Goal: Task Accomplishment & Management: Complete application form

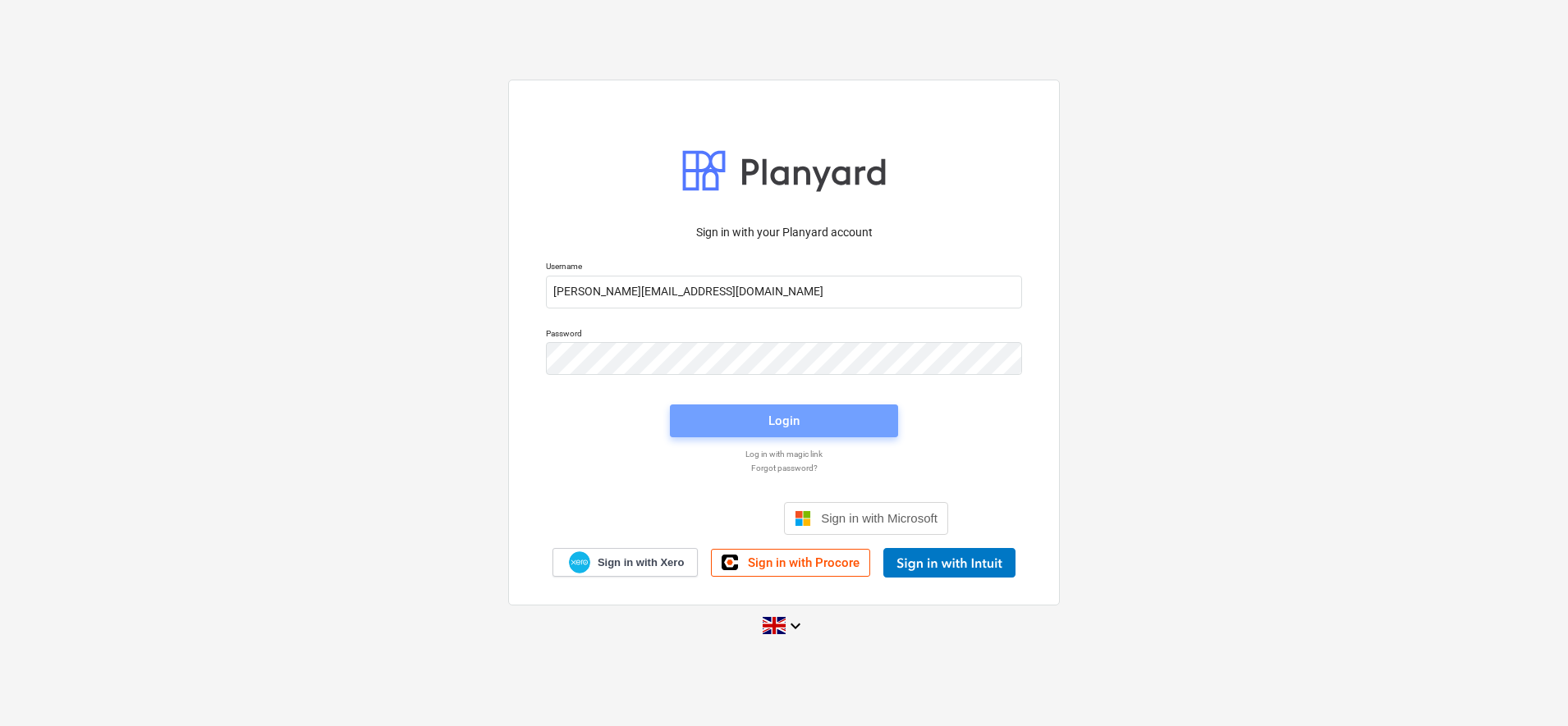
click at [784, 414] on div "Login" at bounding box center [784, 421] width 31 height 22
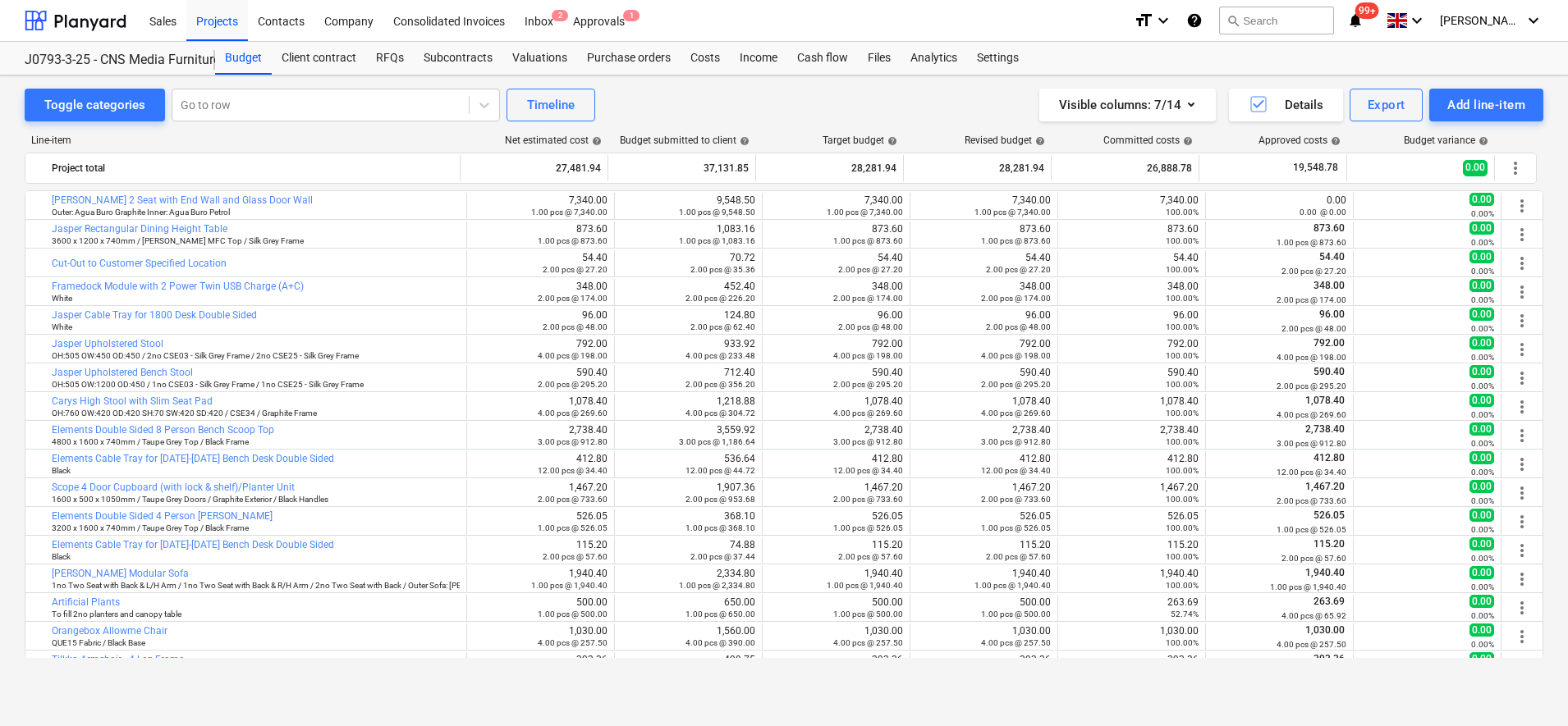
scroll to position [537, 0]
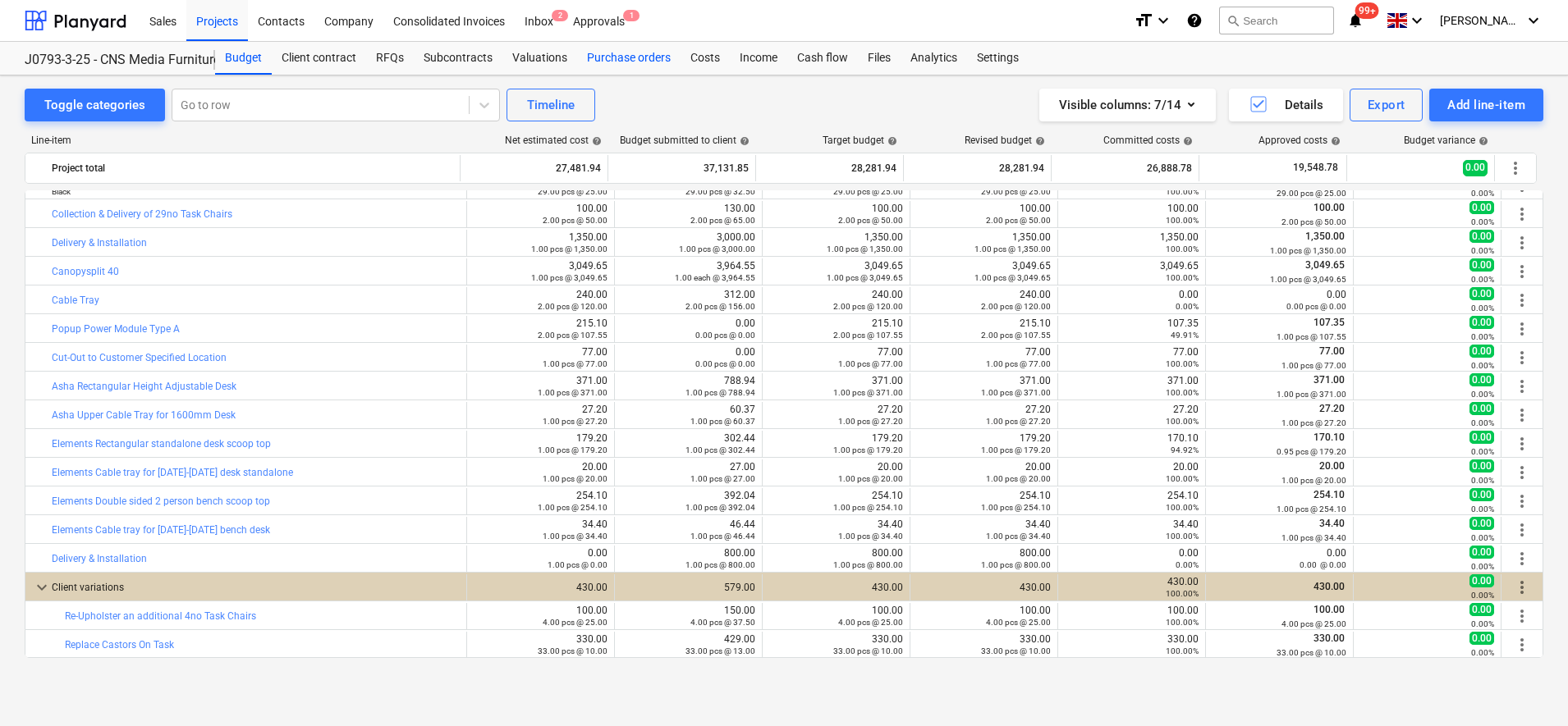
click at [646, 58] on div "Purchase orders" at bounding box center [629, 58] width 103 height 33
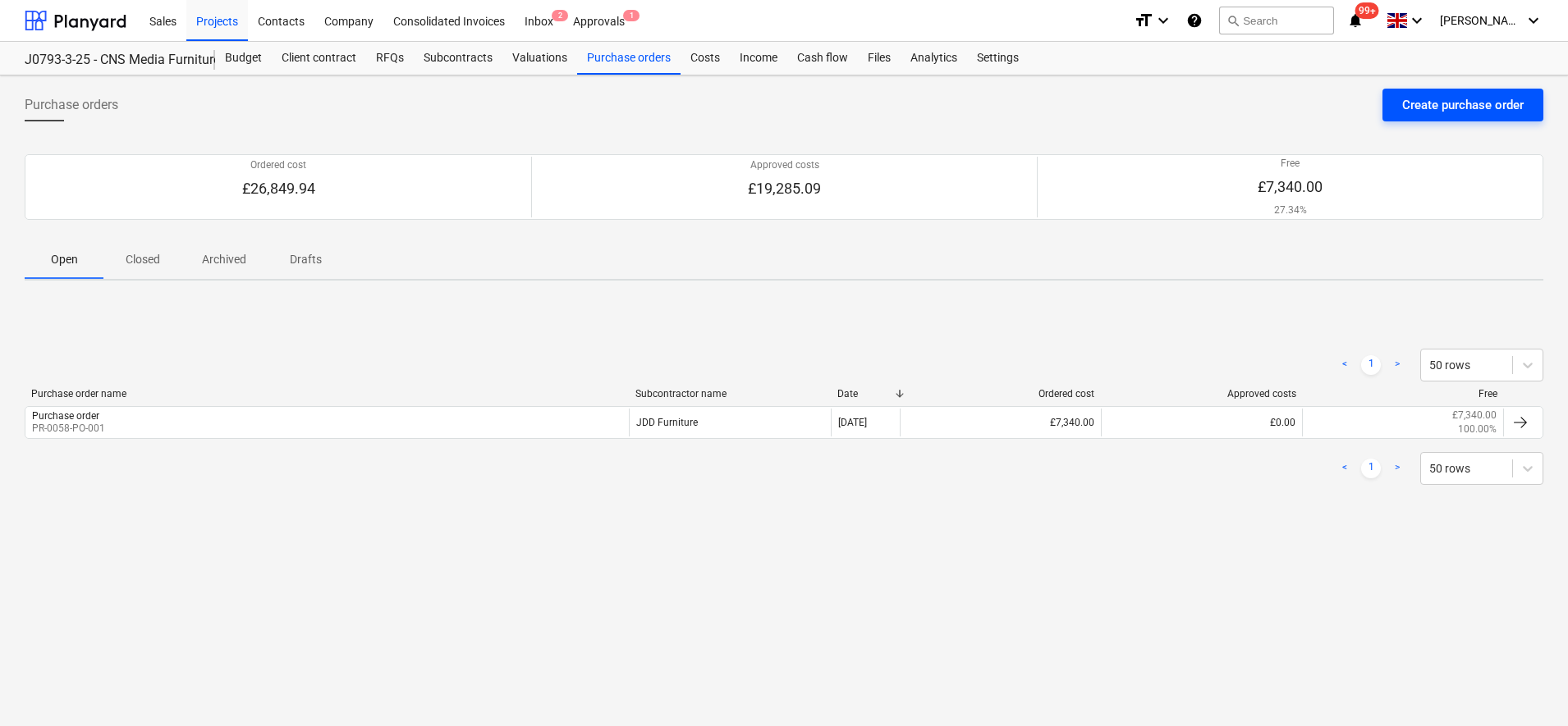
click at [1443, 91] on button "Create purchase order" at bounding box center [1462, 104] width 161 height 33
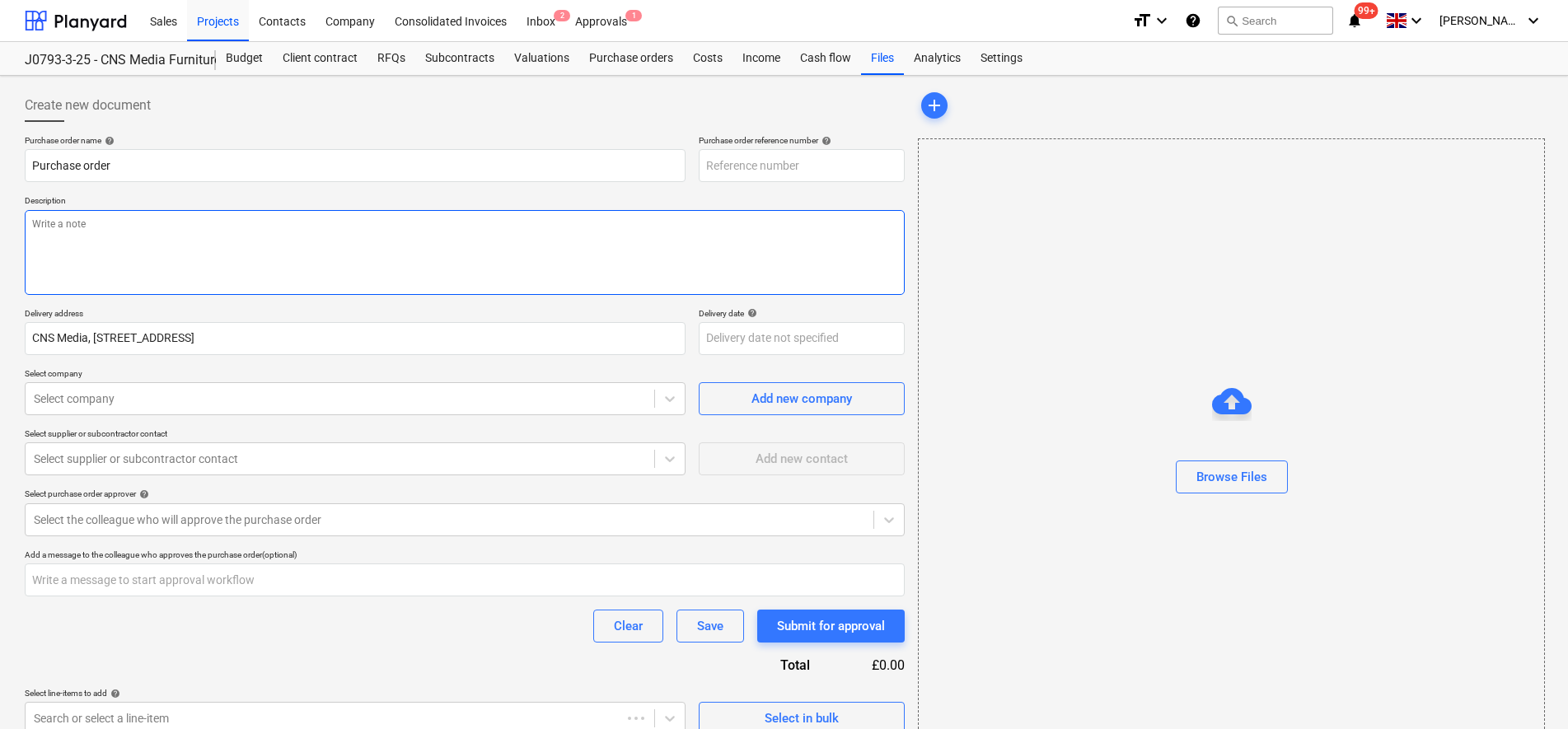
type textarea "x"
type input "PR-0058-PO-010"
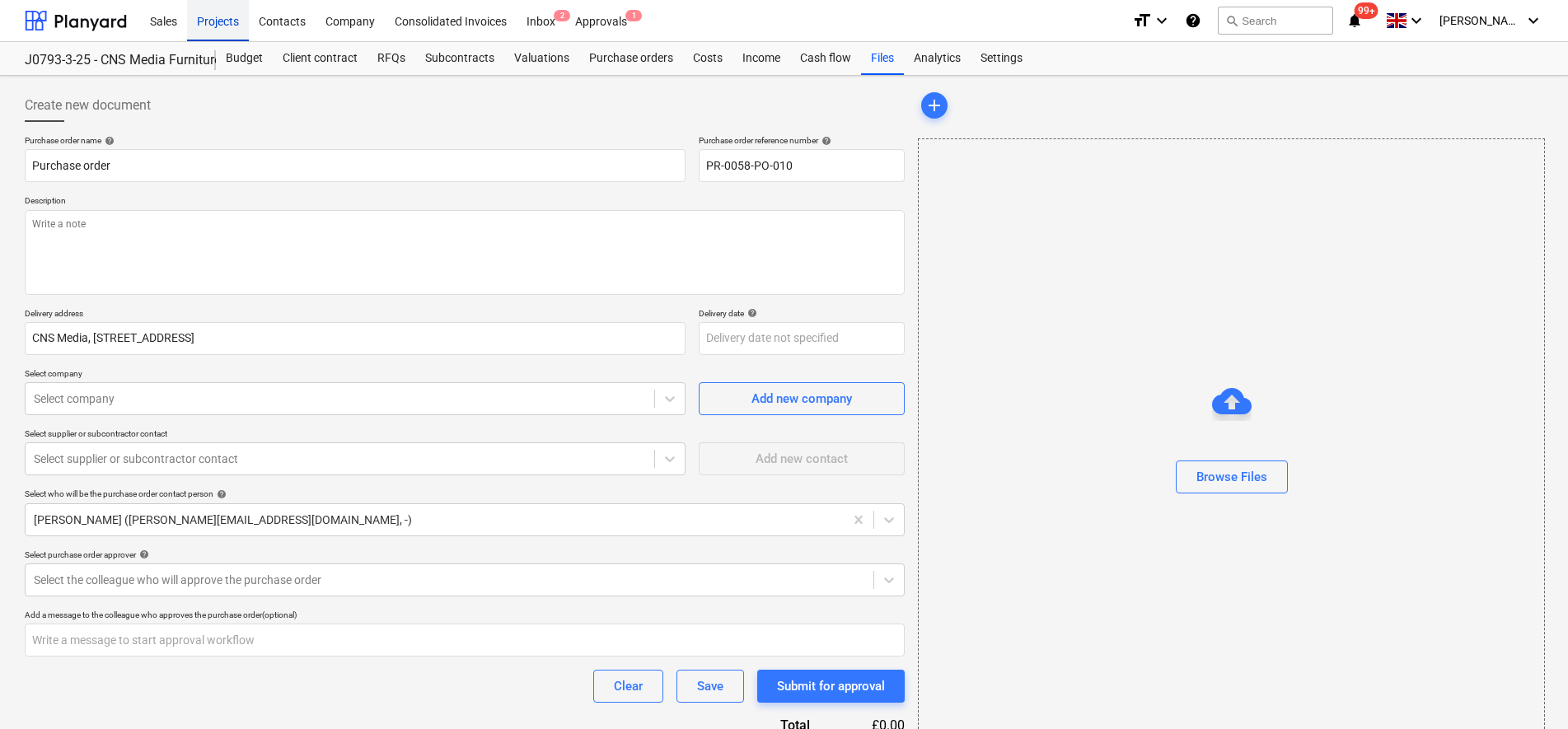
click at [212, 16] on div "Projects" at bounding box center [218, 20] width 62 height 42
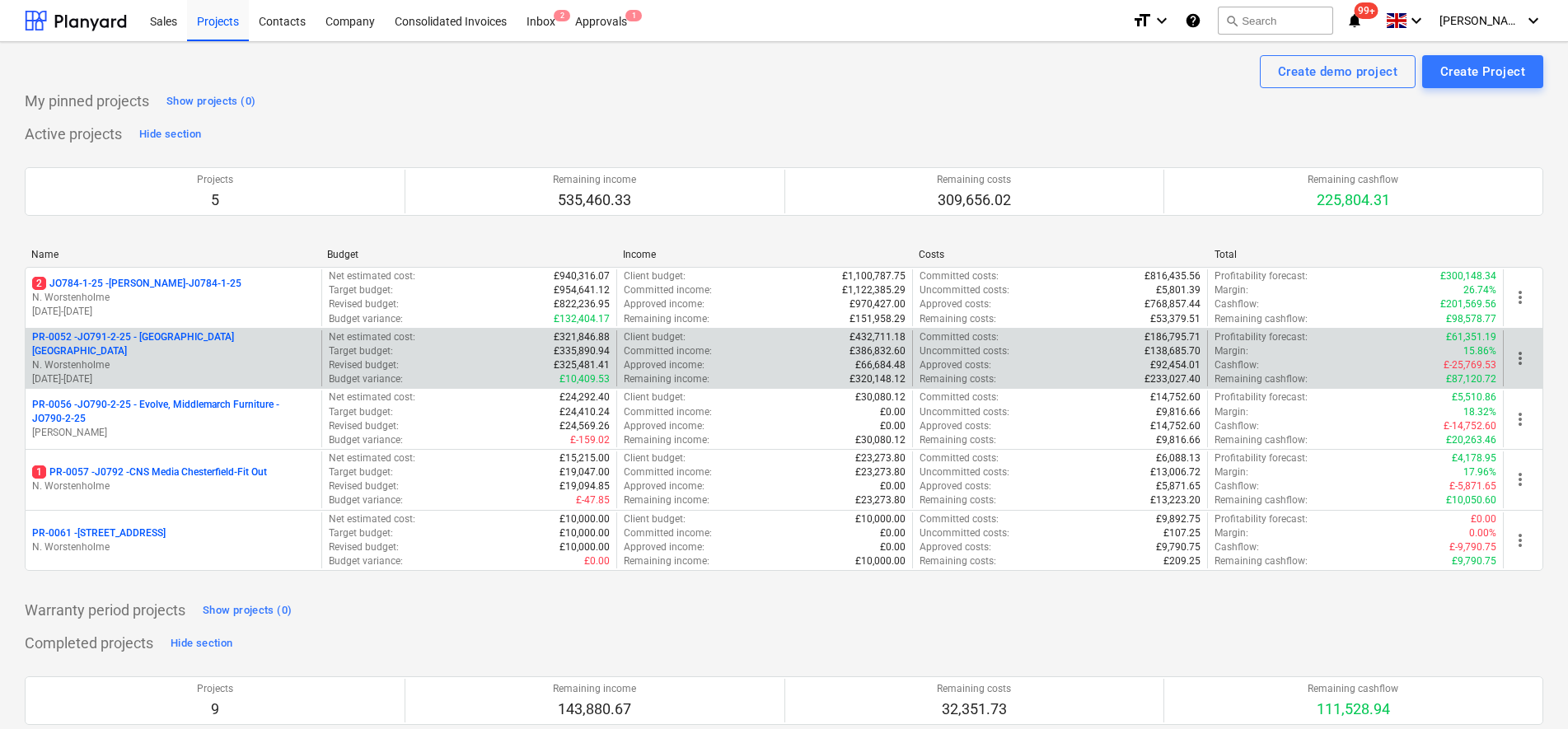
click at [220, 346] on p "PR-0052 - JO791-2-25 - [GEOGRAPHIC_DATA] [GEOGRAPHIC_DATA]" at bounding box center [173, 344] width 283 height 28
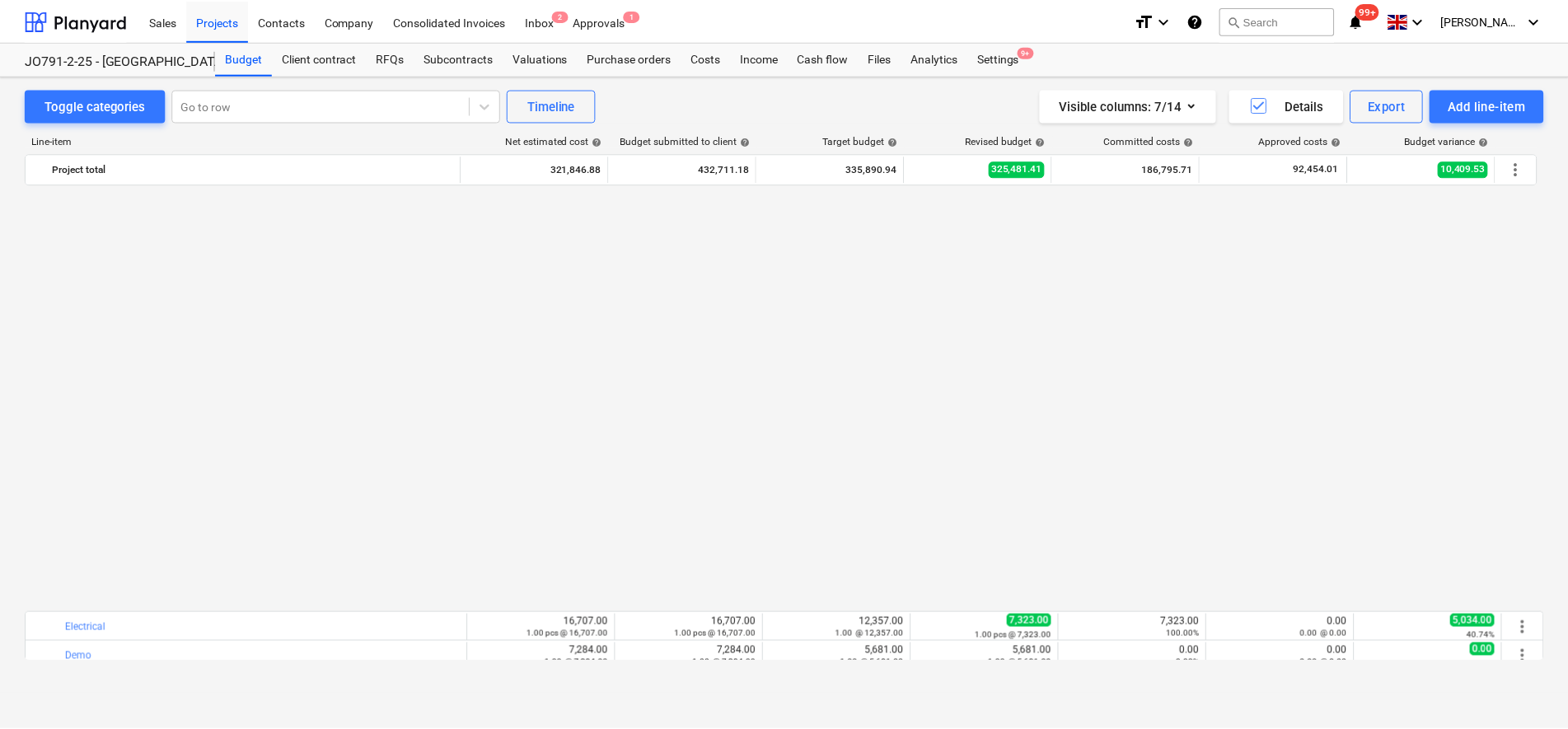
scroll to position [1306, 0]
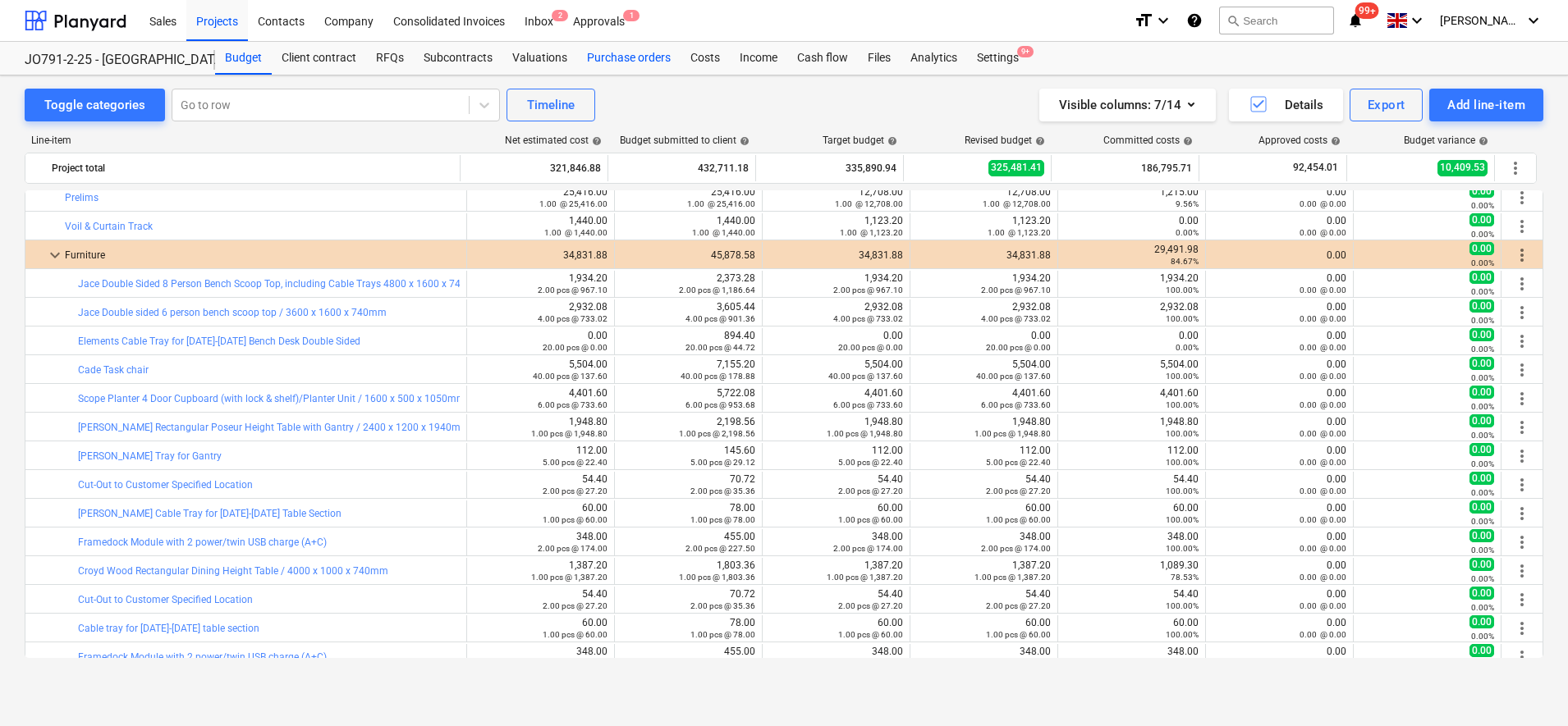
click at [613, 55] on div "Purchase orders" at bounding box center [629, 58] width 103 height 33
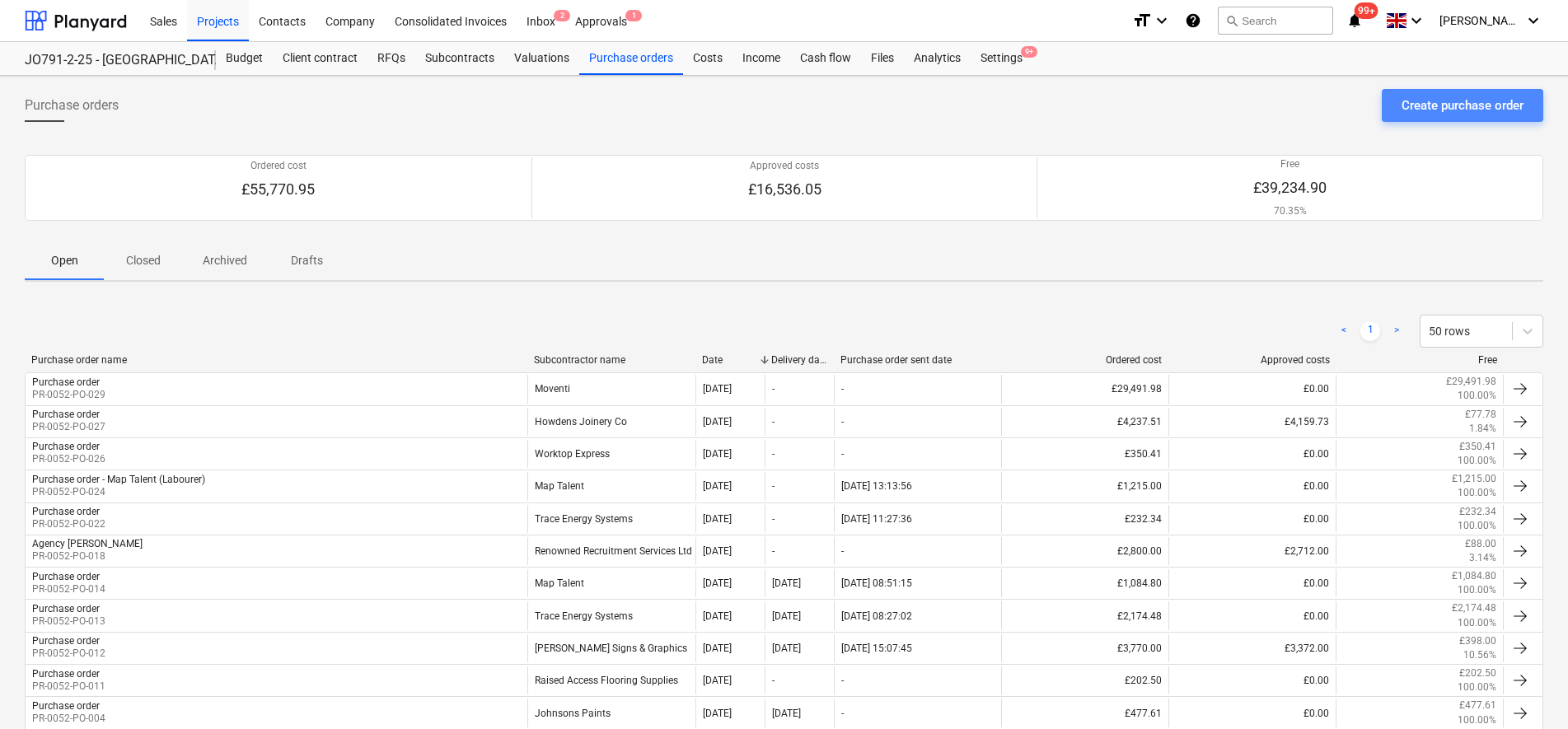
click at [1485, 103] on div "Create purchase order" at bounding box center [1461, 105] width 122 height 22
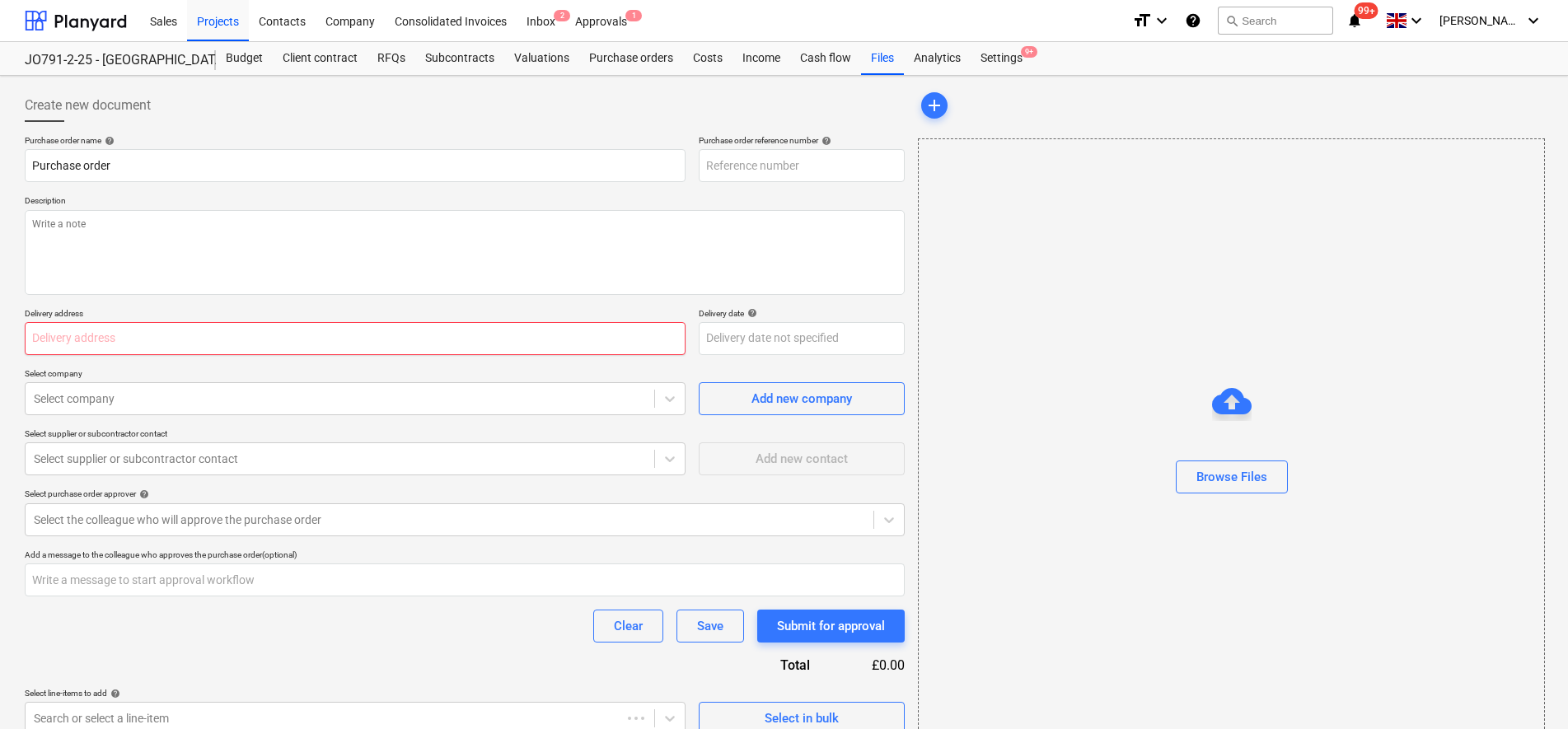
type textarea "x"
type input "PR-0052-PO-032"
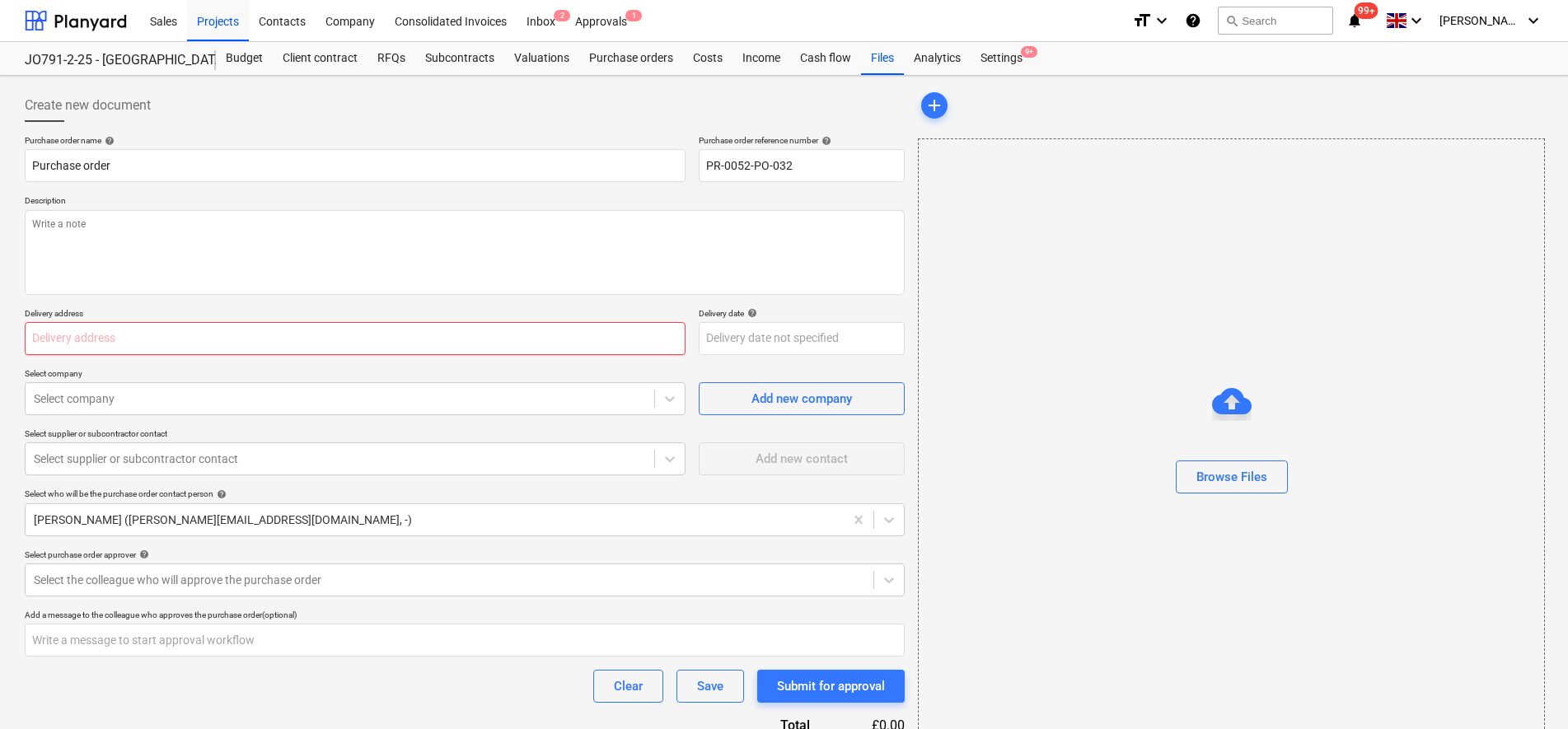
click at [197, 345] on input "text" at bounding box center [355, 339] width 661 height 33
type textarea "x"
type input "f"
type textarea "x"
type input "fe"
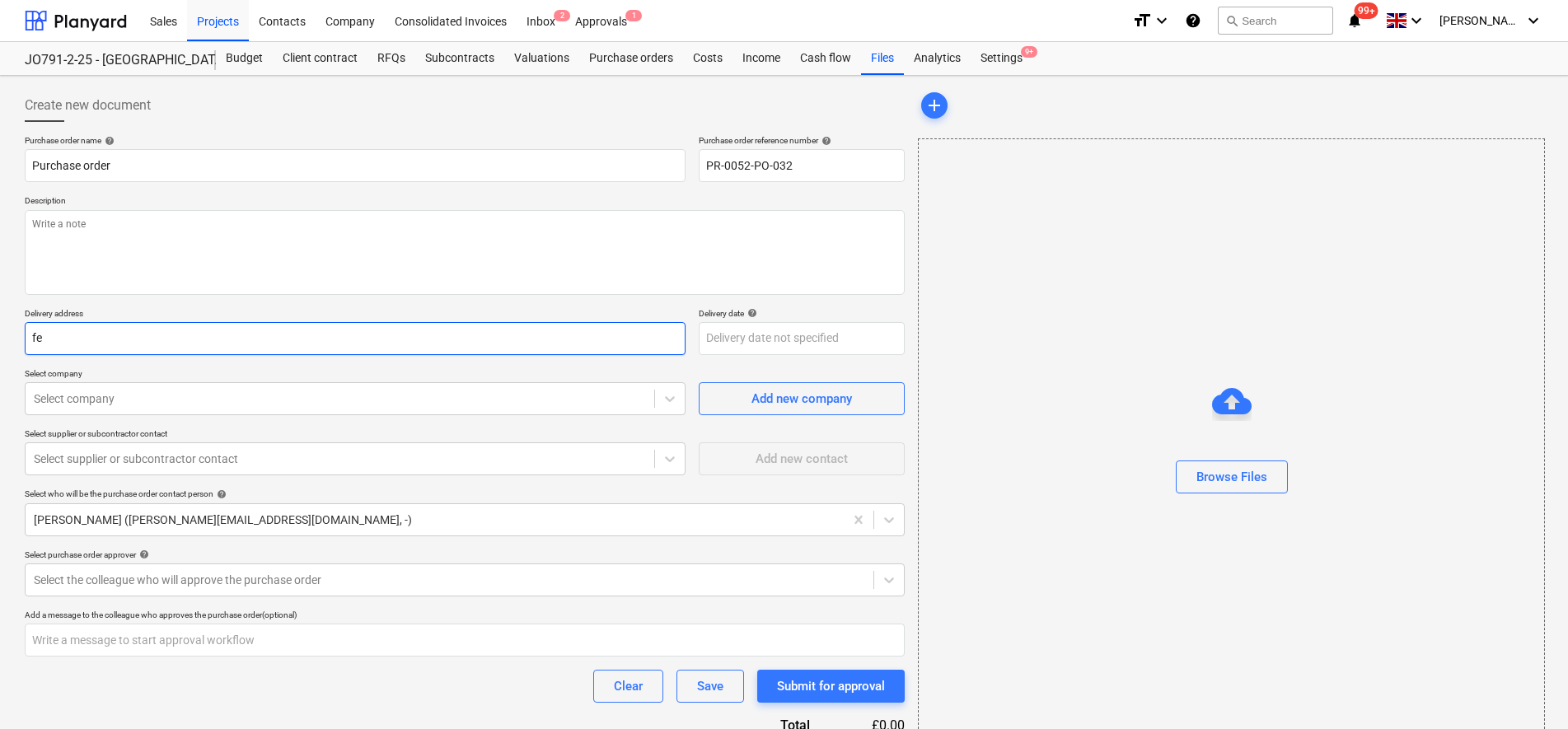
type textarea "x"
type input "Fearnbank Ltd, [STREET_ADDRESS]"
click at [265, 256] on textarea at bounding box center [464, 253] width 880 height 85
type textarea "x"
click at [222, 395] on div at bounding box center [339, 398] width 612 height 16
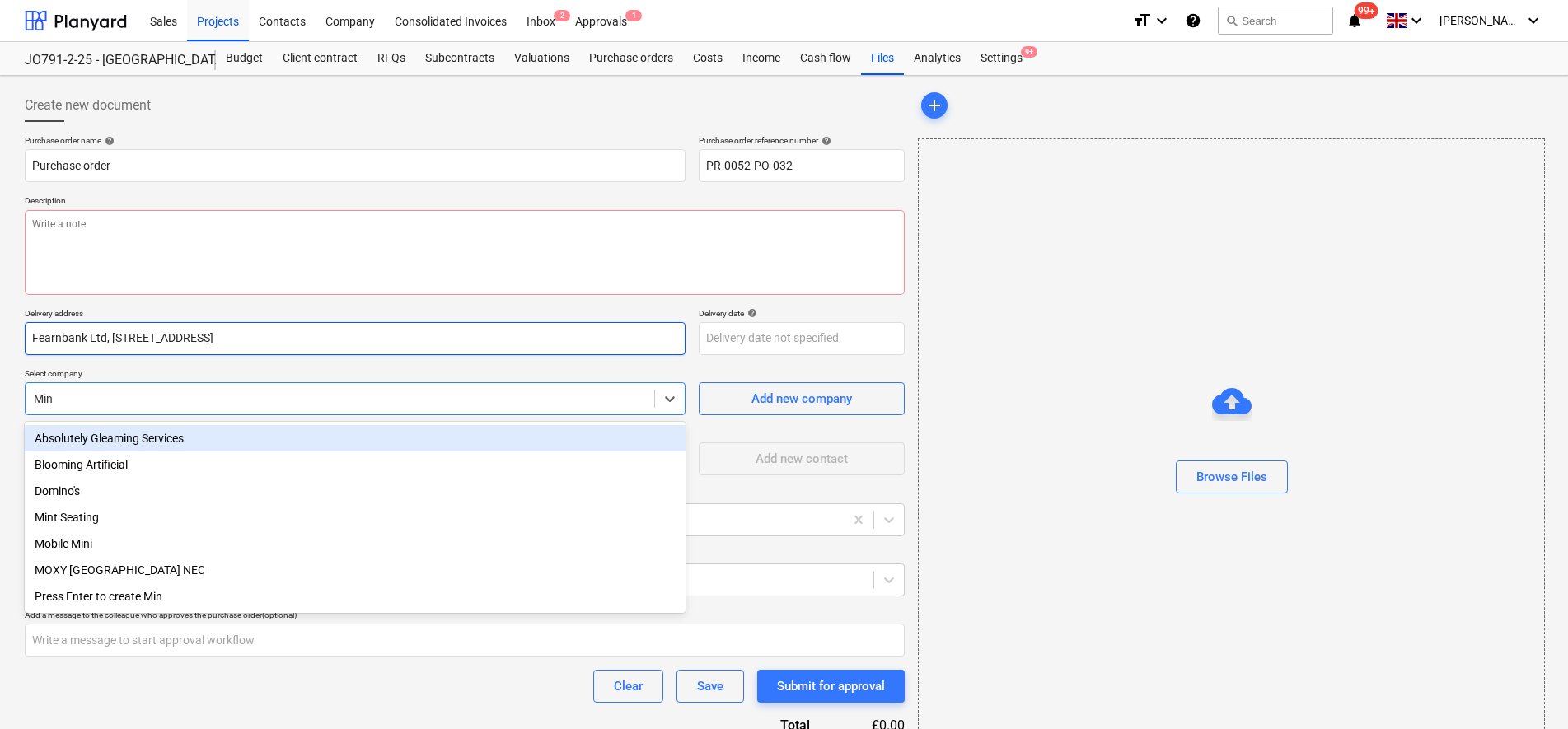
type input "Mint"
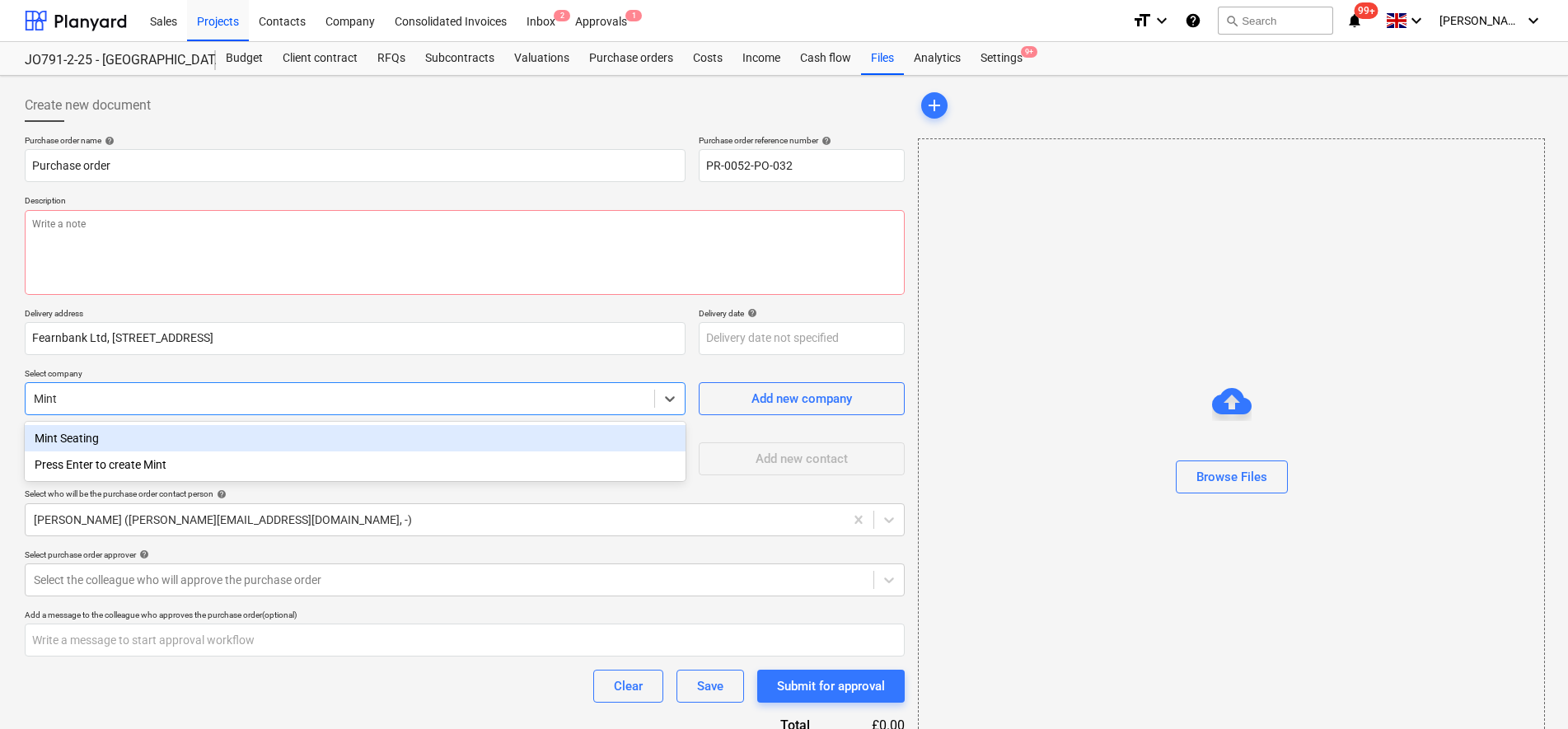
click at [60, 441] on div "Mint Seating" at bounding box center [355, 439] width 661 height 26
type textarea "x"
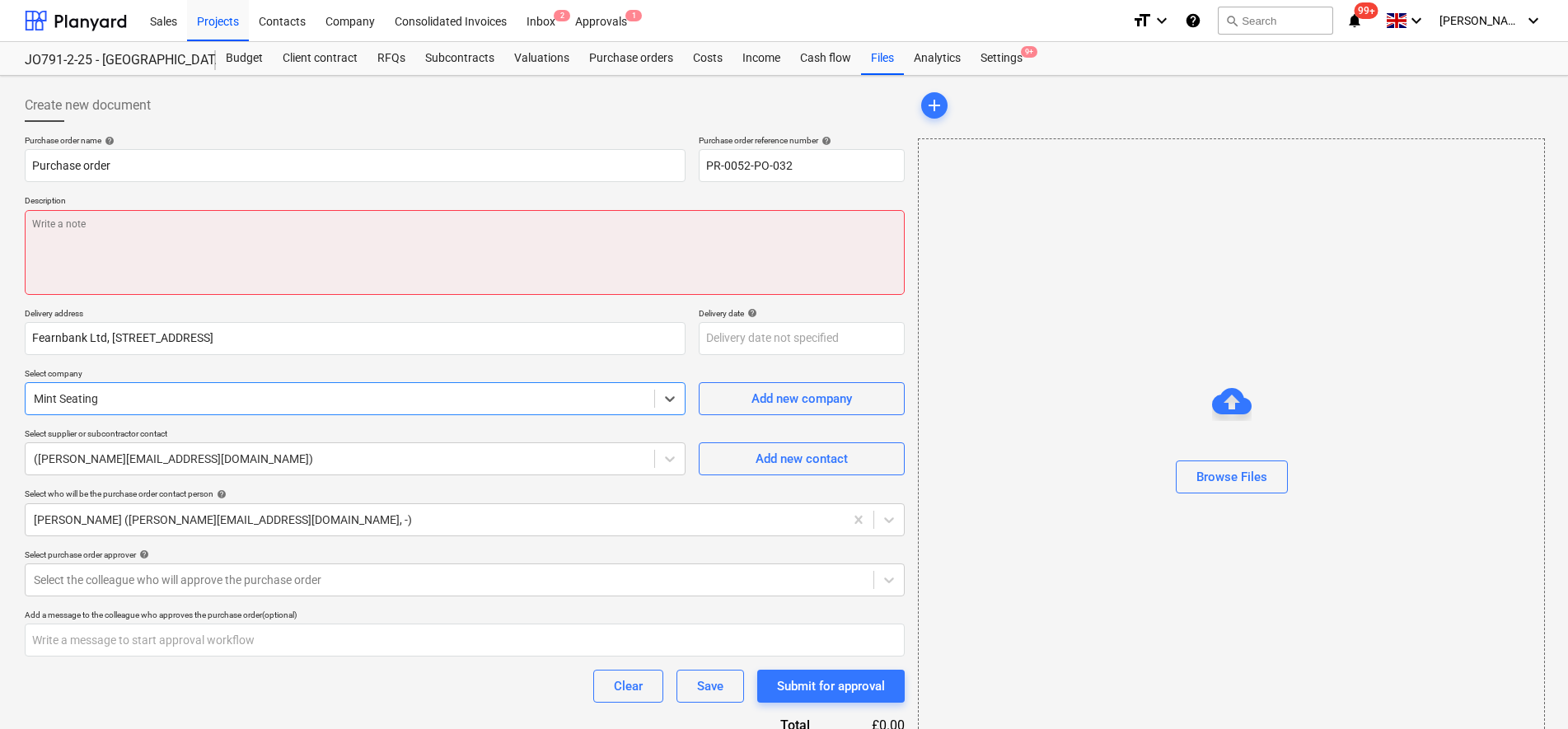
click at [204, 231] on textarea at bounding box center [464, 253] width 880 height 85
type textarea "x"
type textarea "a"
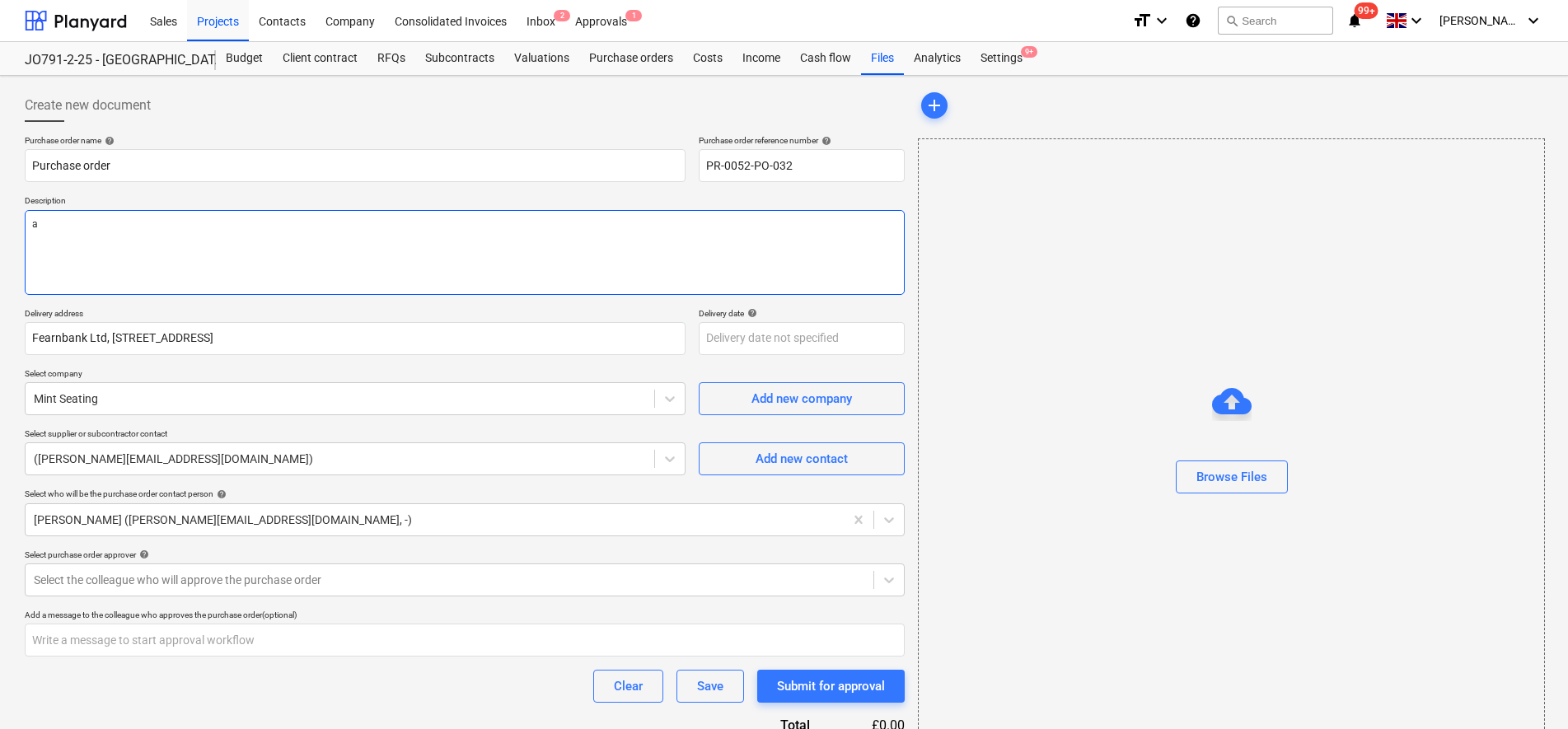
type textarea "x"
type textarea "as"
type textarea "x"
type textarea "as"
type textarea "x"
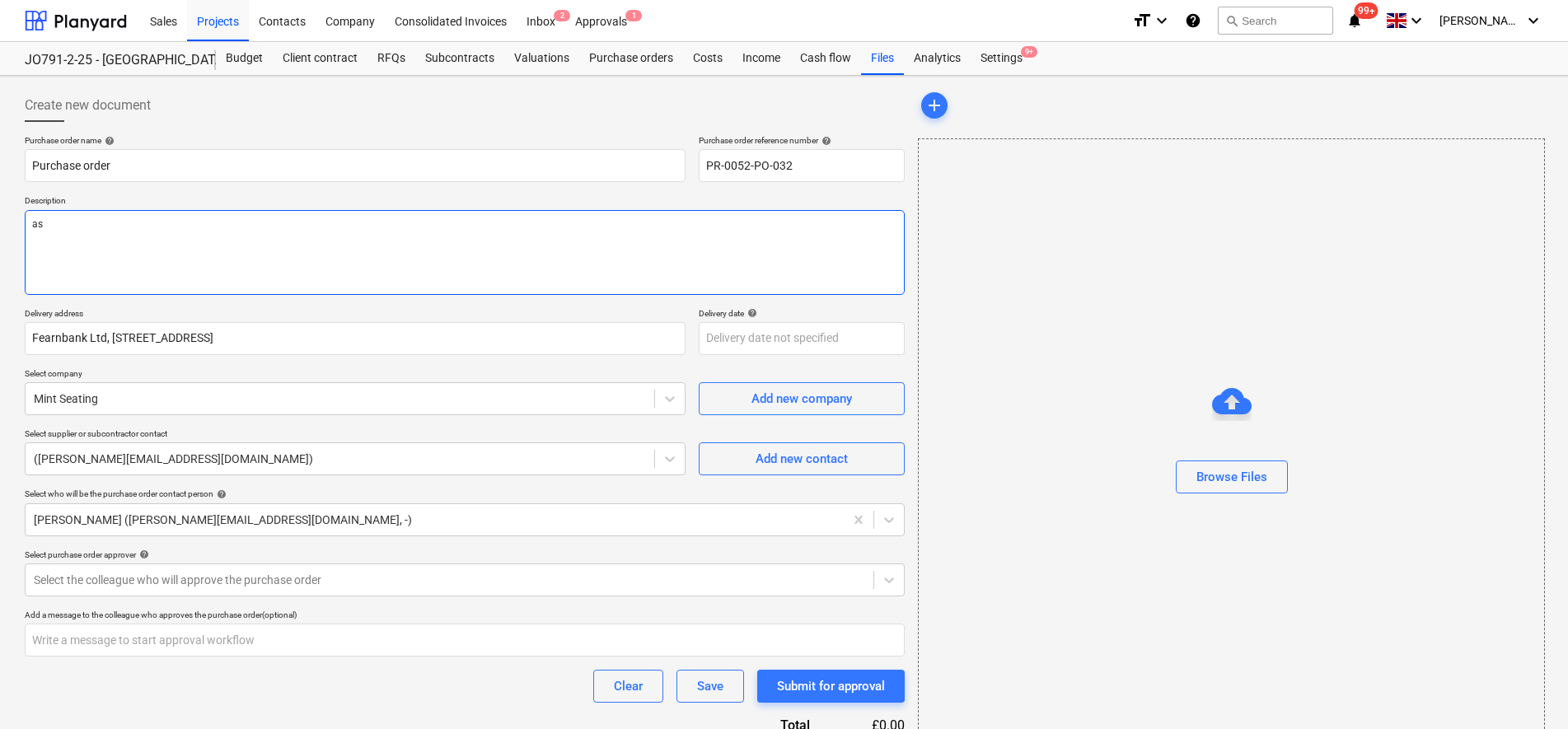
type textarea "as p"
type textarea "x"
type textarea "as pe"
type textarea "x"
type textarea "as per"
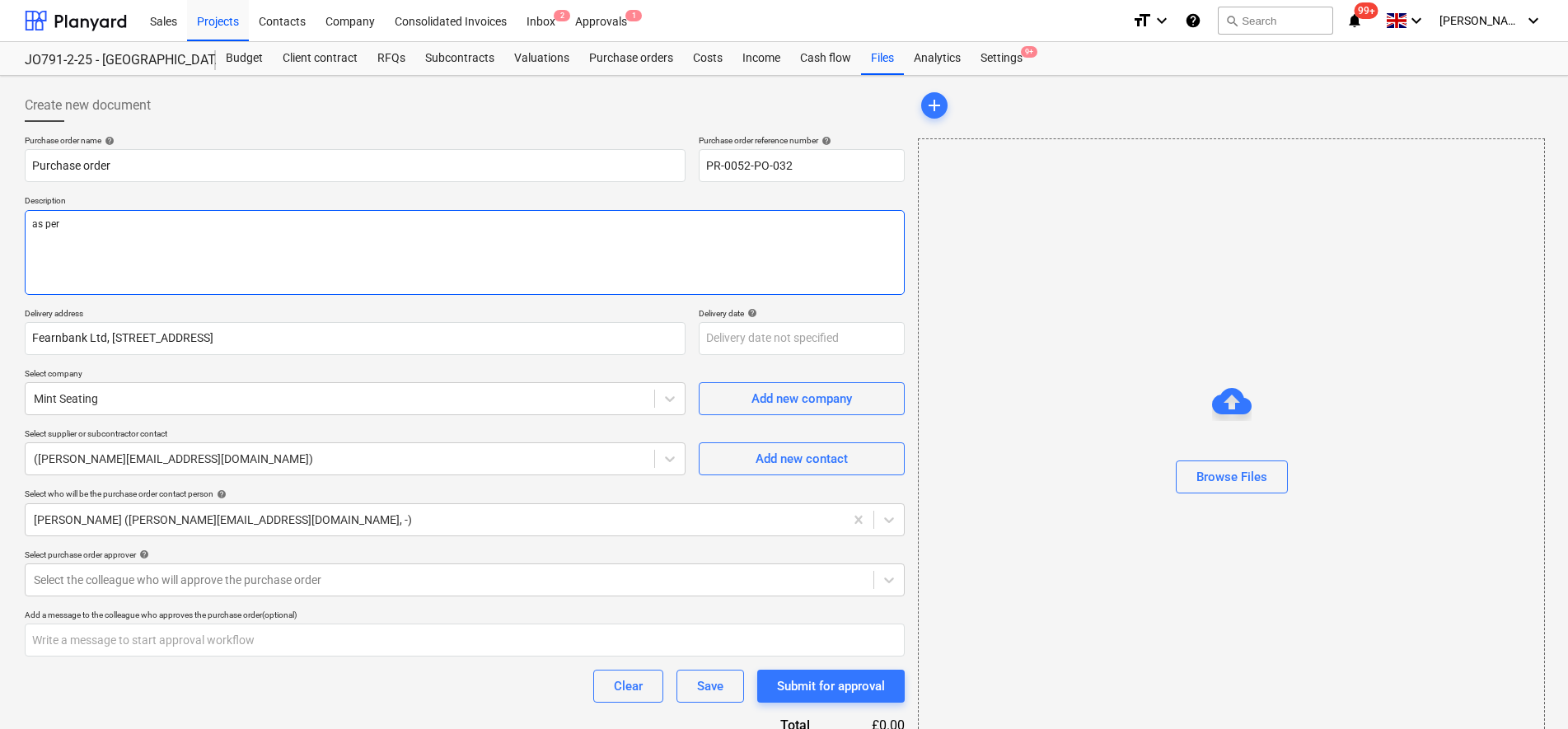
type textarea "x"
type textarea "as per"
paste textarea "DR00988"
type textarea "x"
type textarea "as per DR00988"
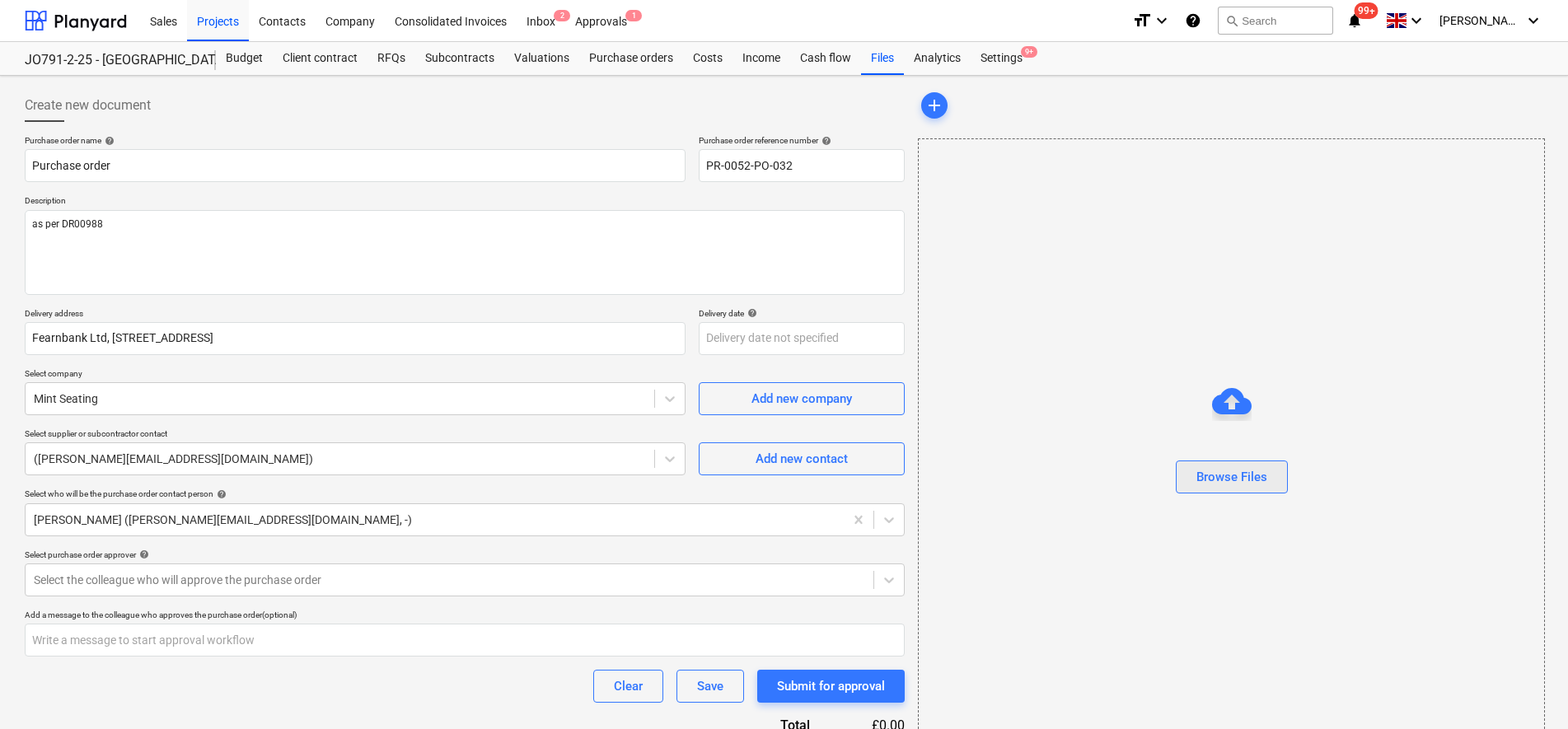
click at [1219, 470] on div "Browse Files" at bounding box center [1231, 477] width 71 height 22
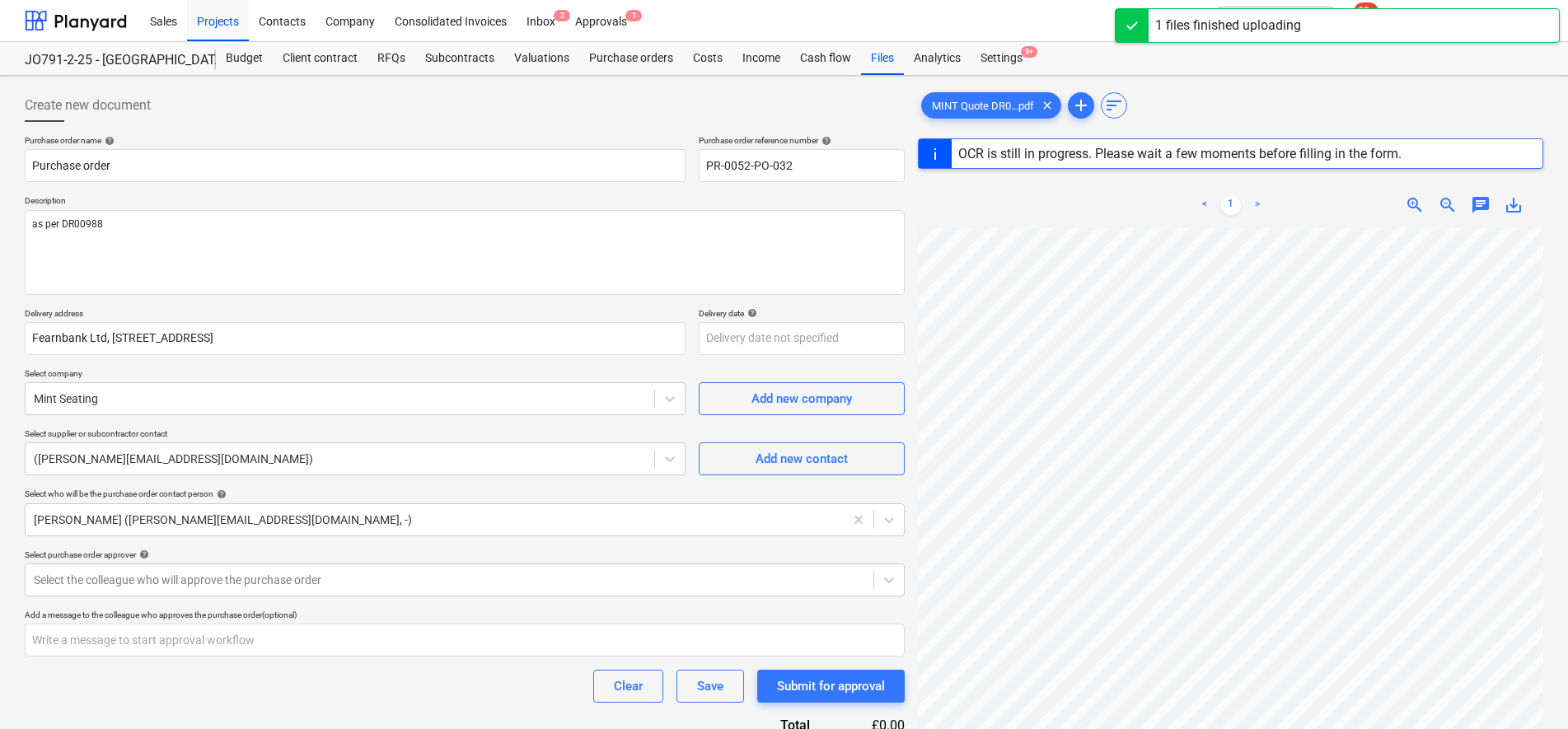
scroll to position [103, 0]
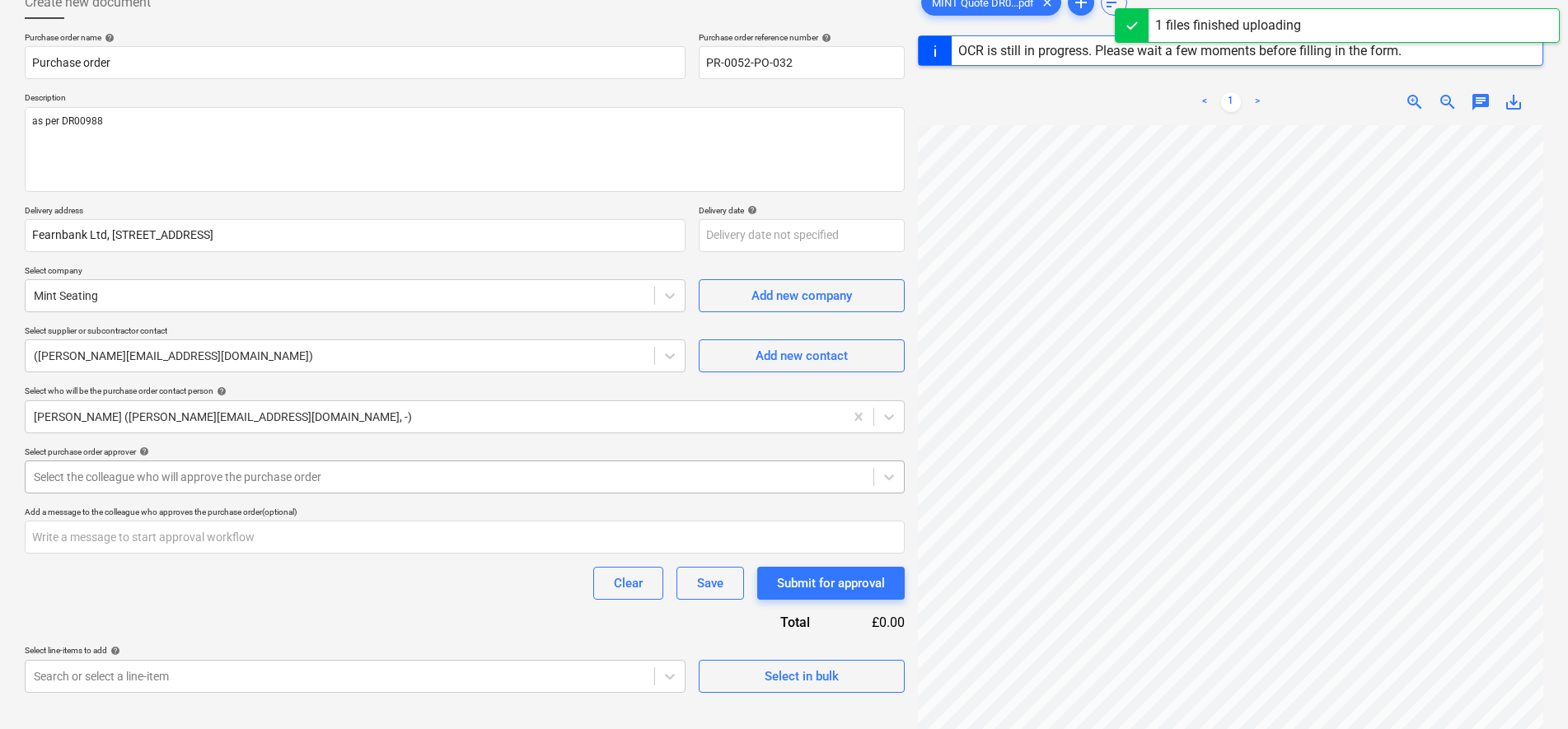
click at [157, 466] on div "Select the colleague who will approve the purchase order" at bounding box center [449, 477] width 848 height 23
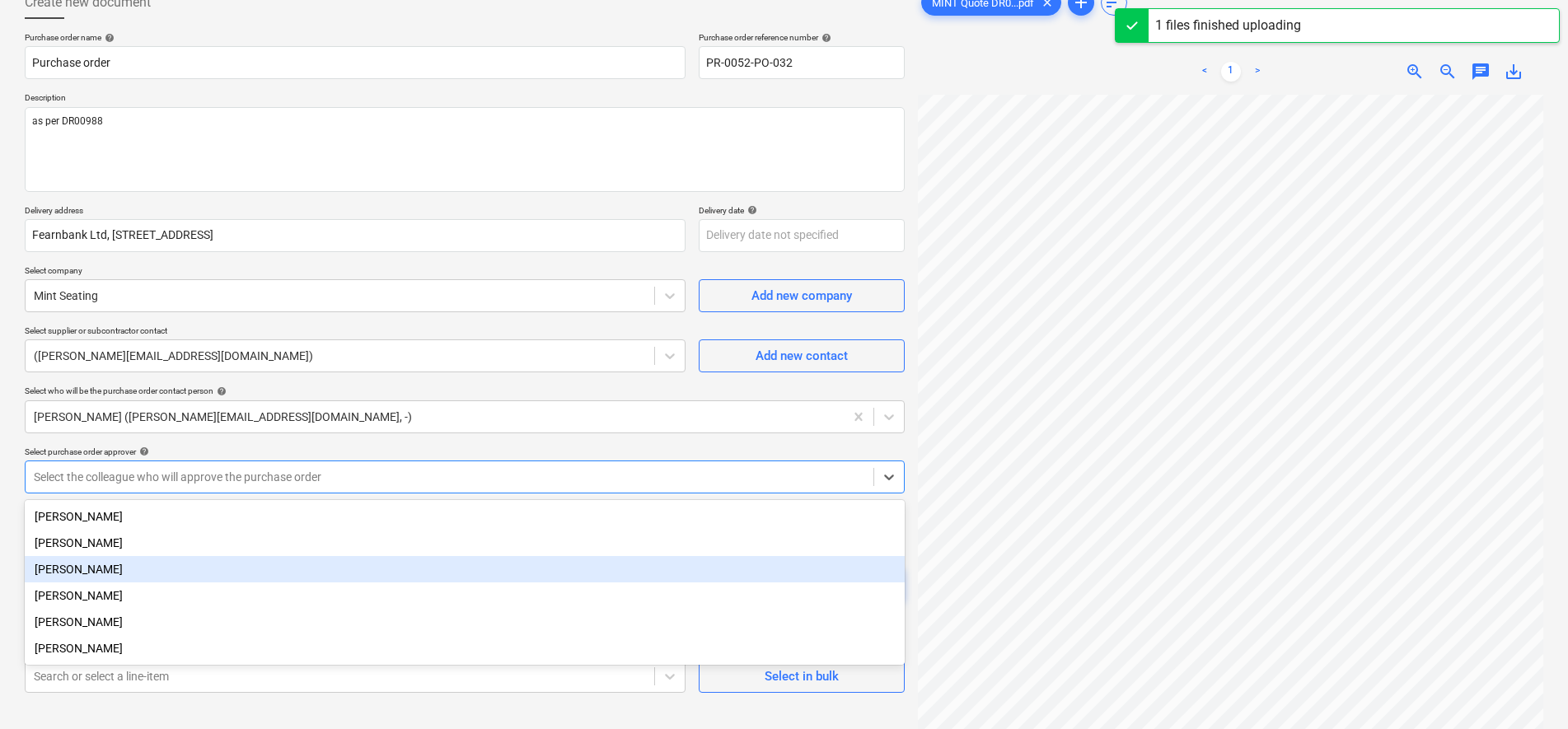
click at [105, 574] on div "[PERSON_NAME]" at bounding box center [464, 570] width 880 height 26
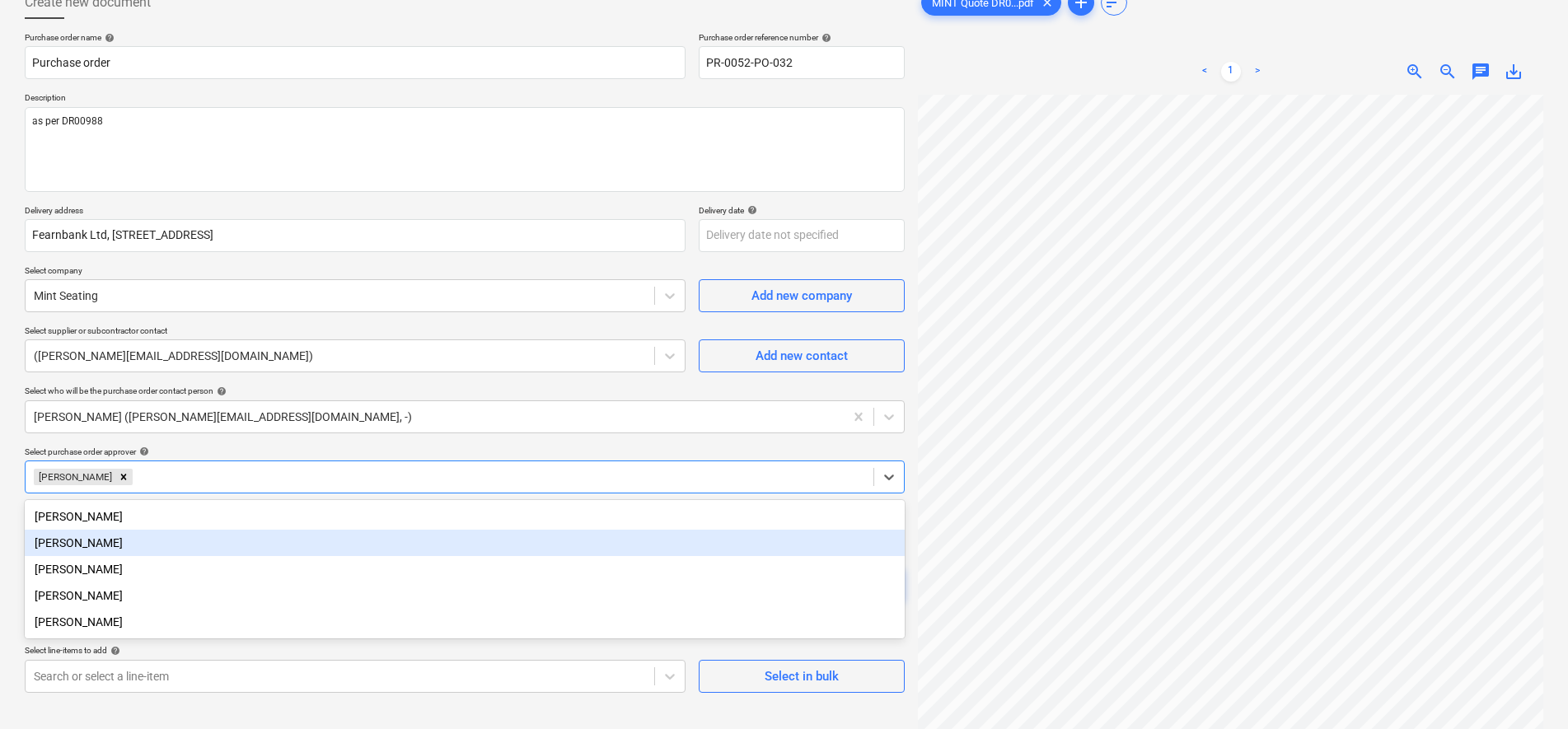
click at [11, 497] on div "Create new document Purchase order name help Purchase order Purchase order refe…" at bounding box center [784, 382] width 1568 height 819
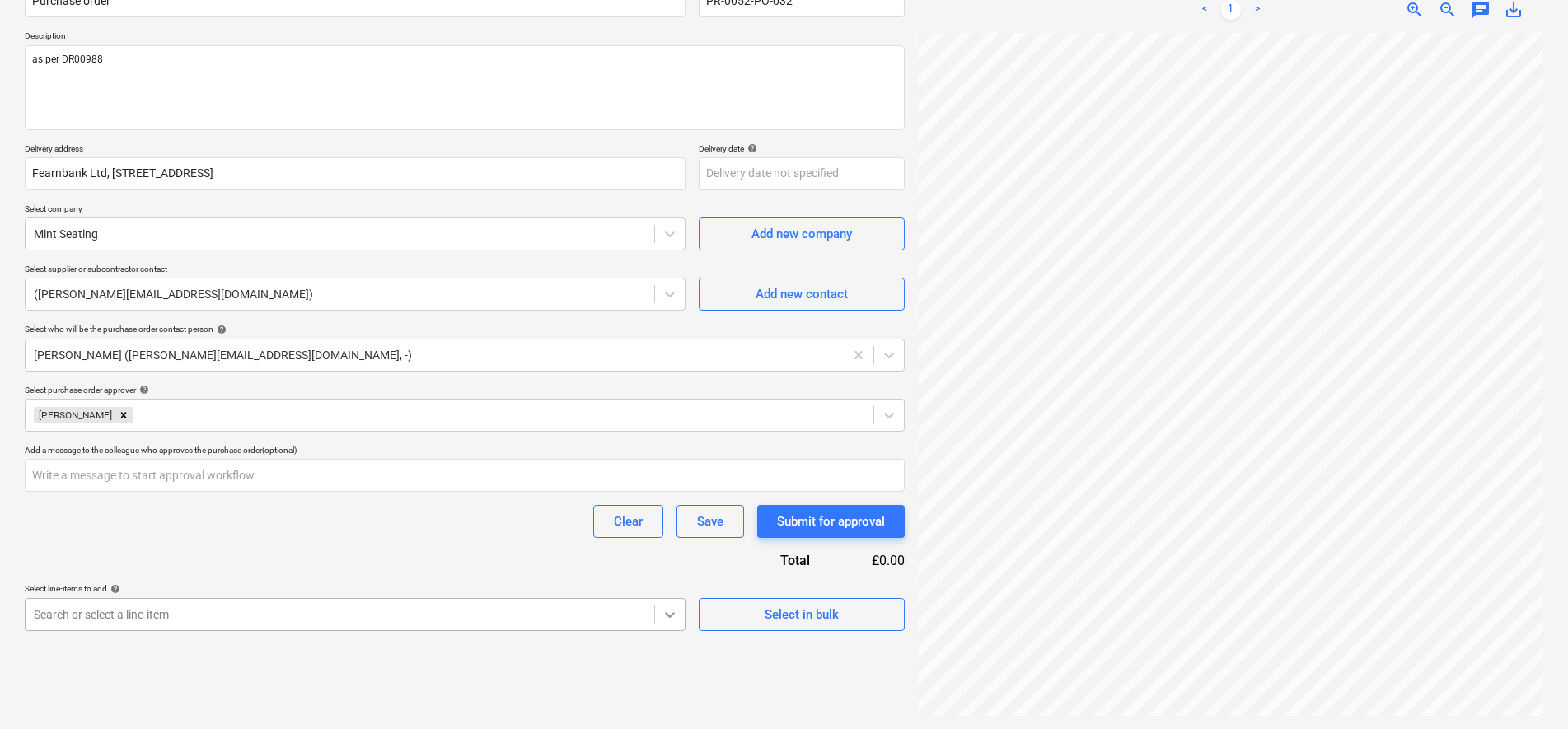
click at [668, 565] on body "Sales Projects Contacts Company Consolidated Invoices Inbox 2 Approvals 1 forma…" at bounding box center [784, 199] width 1568 height 729
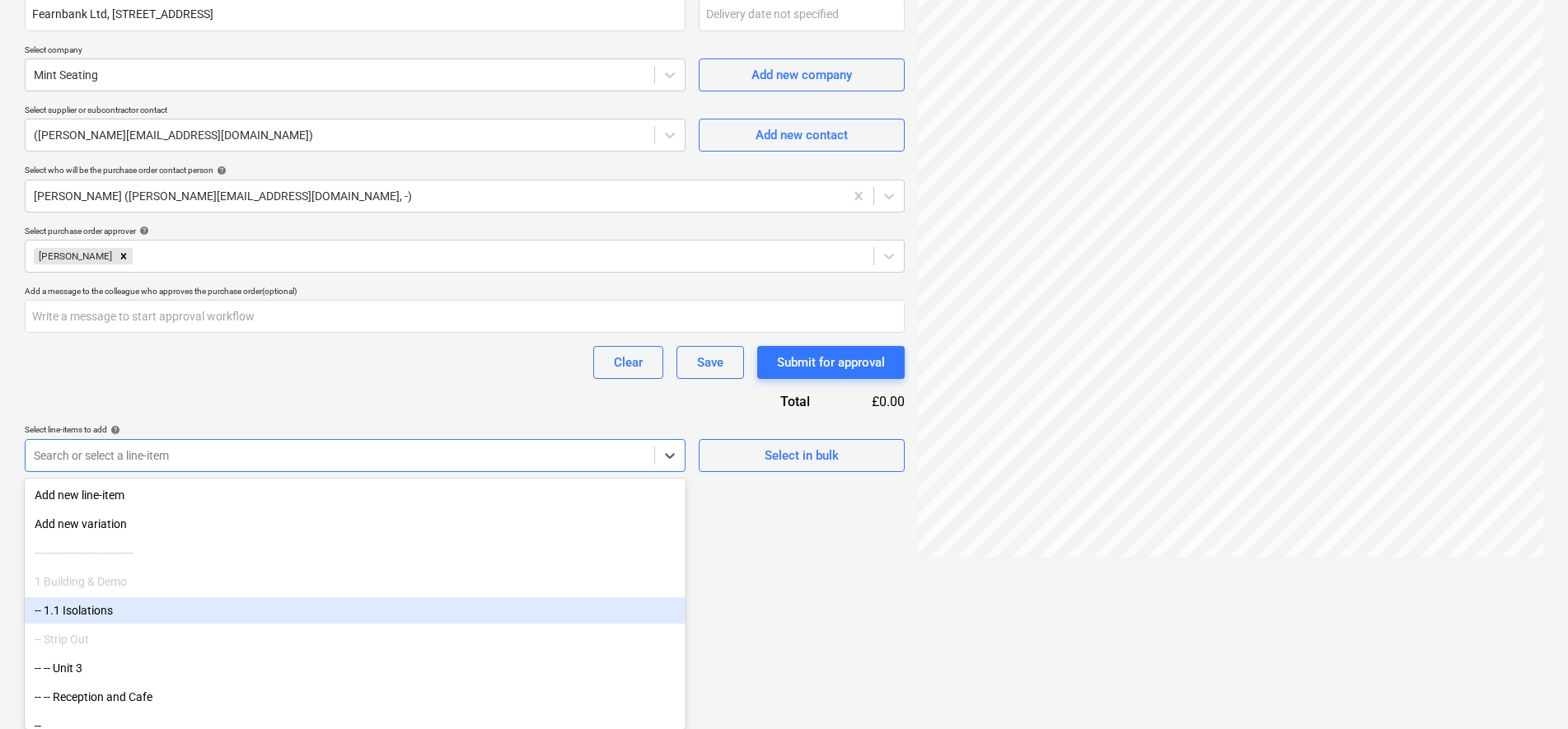
click at [781, 448] on div "Purchase order name help Purchase order Purchase order reference number help PR…" at bounding box center [464, 141] width 880 height 661
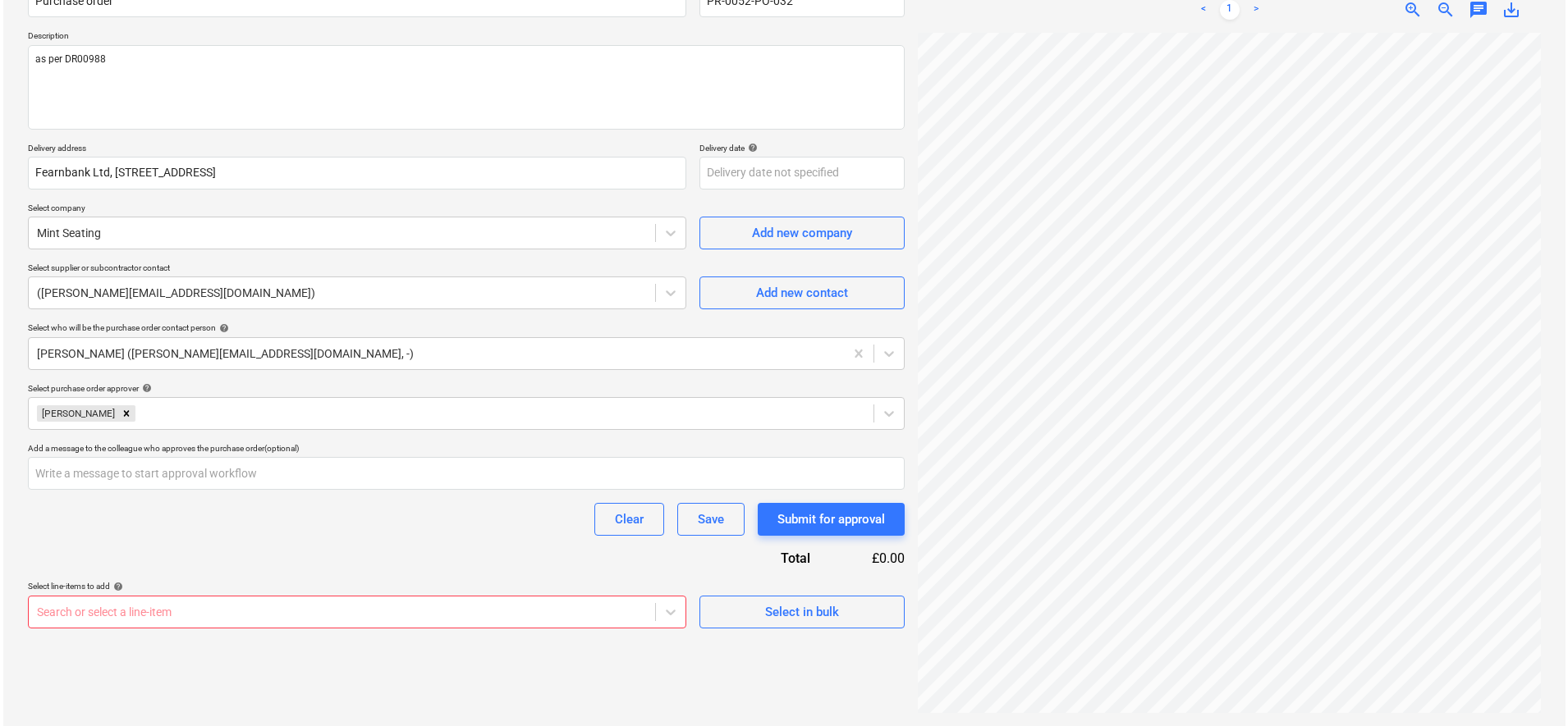
scroll to position [164, 0]
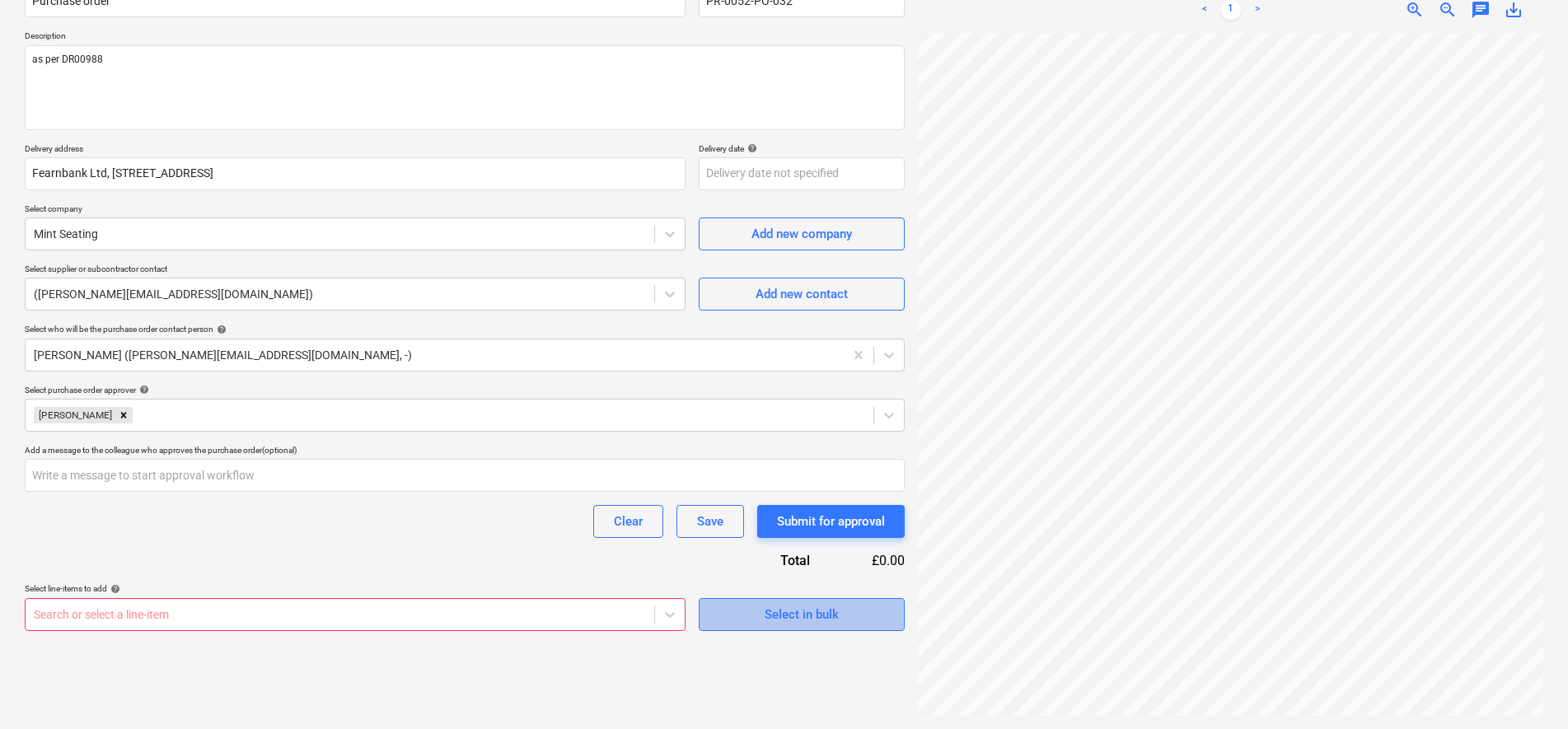
click at [740, 610] on span "Select in bulk" at bounding box center [801, 614] width 165 height 22
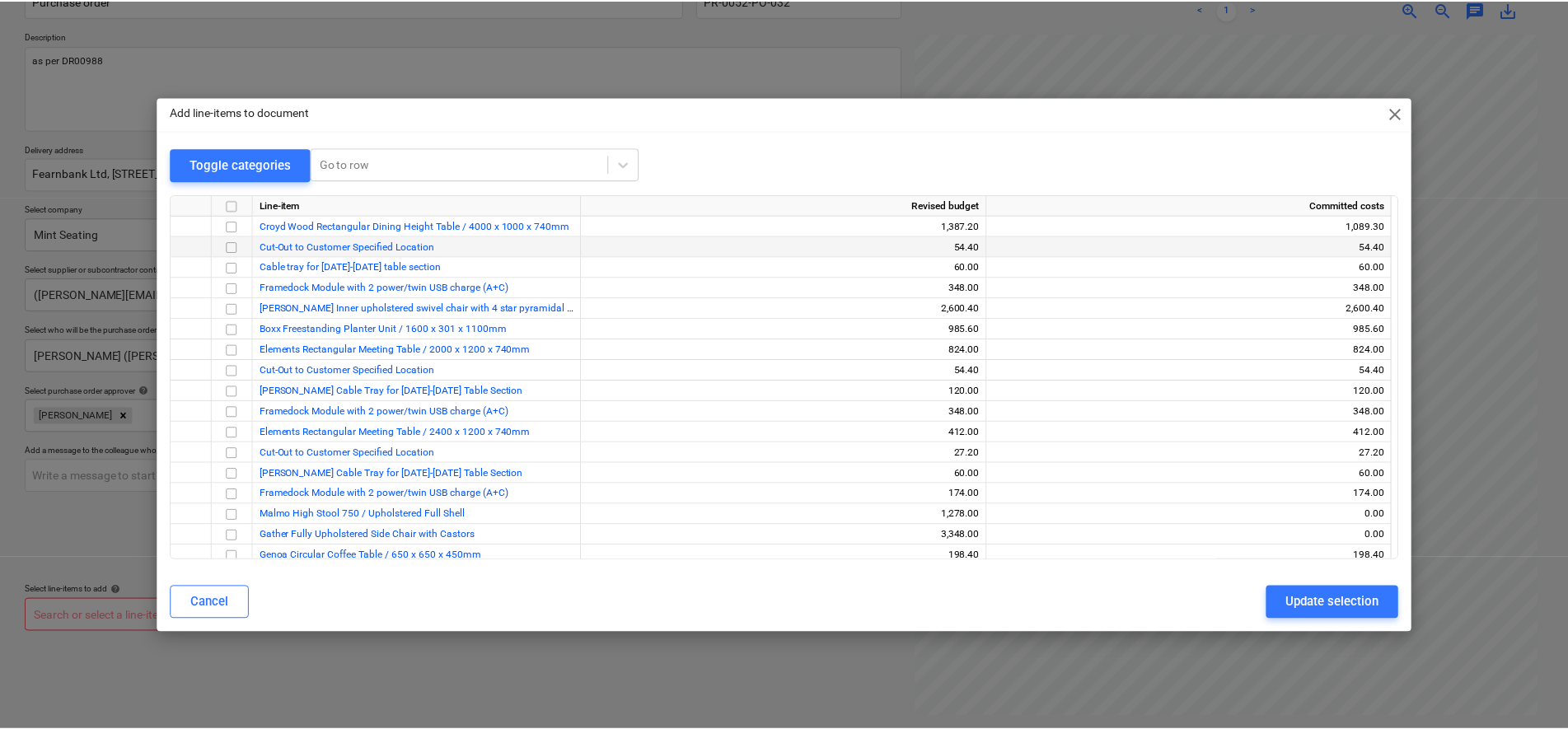
scroll to position [893, 0]
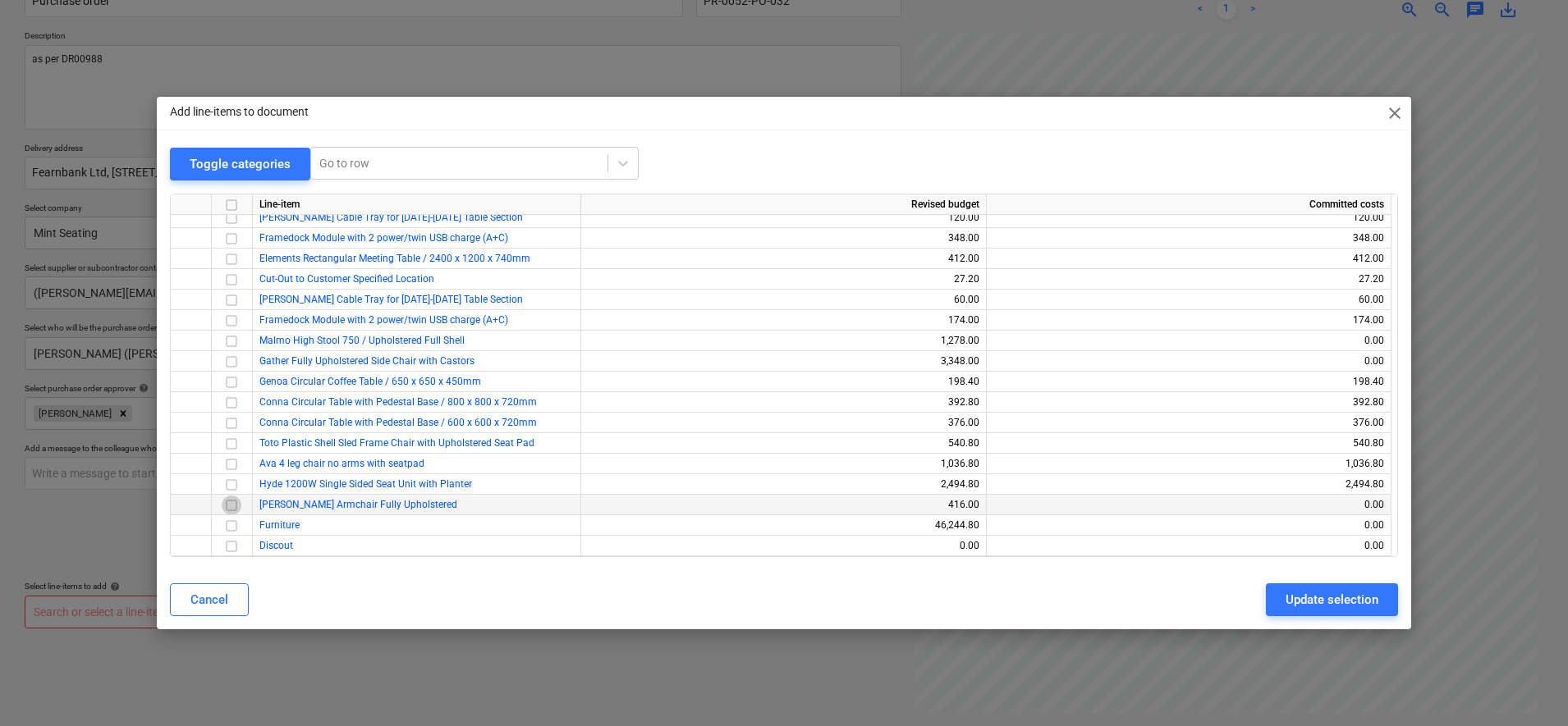
click at [231, 503] on input "checkbox" at bounding box center [231, 505] width 20 height 20
click at [231, 363] on input "checkbox" at bounding box center [231, 362] width 20 height 20
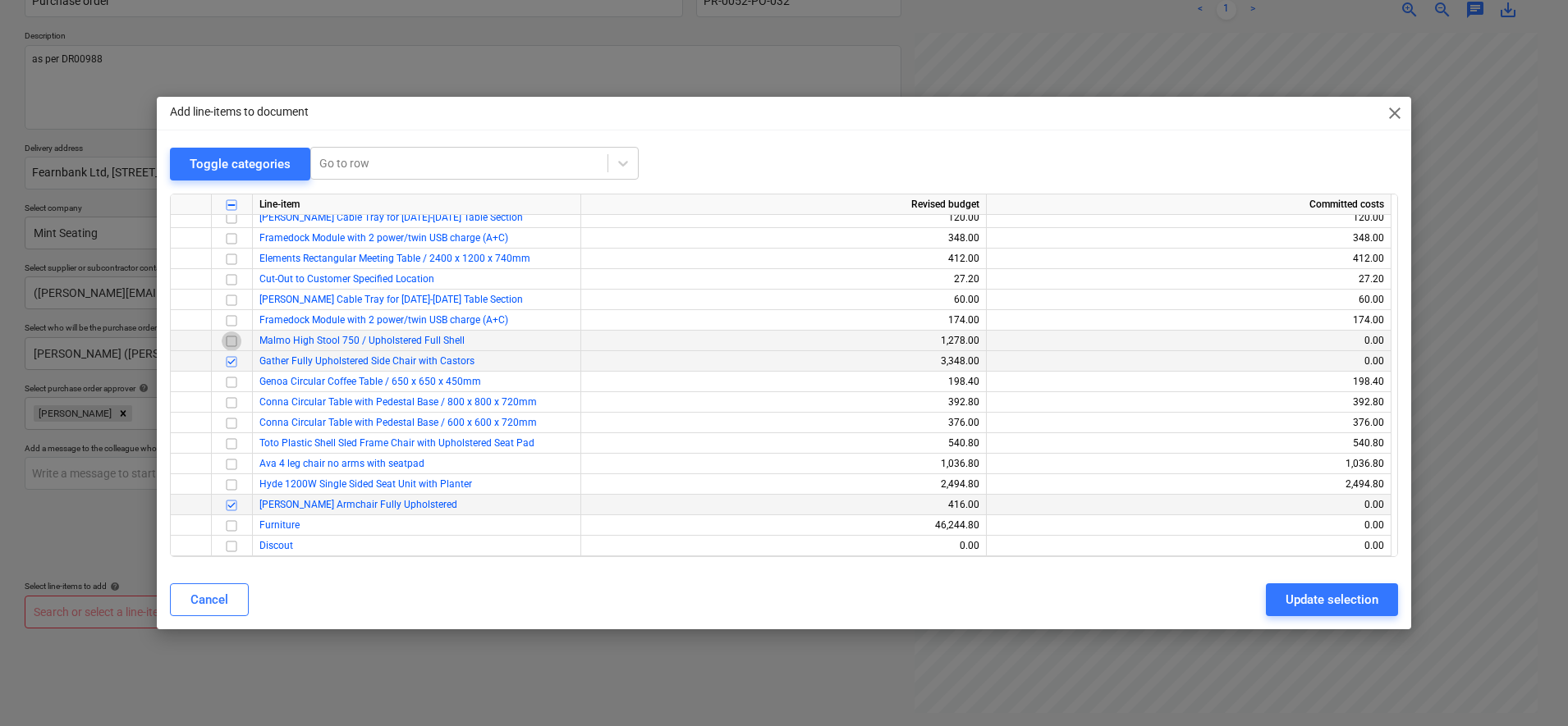
click at [227, 341] on input "checkbox" at bounding box center [231, 341] width 20 height 20
click at [1362, 601] on div "Update selection" at bounding box center [1331, 599] width 93 height 22
type textarea "x"
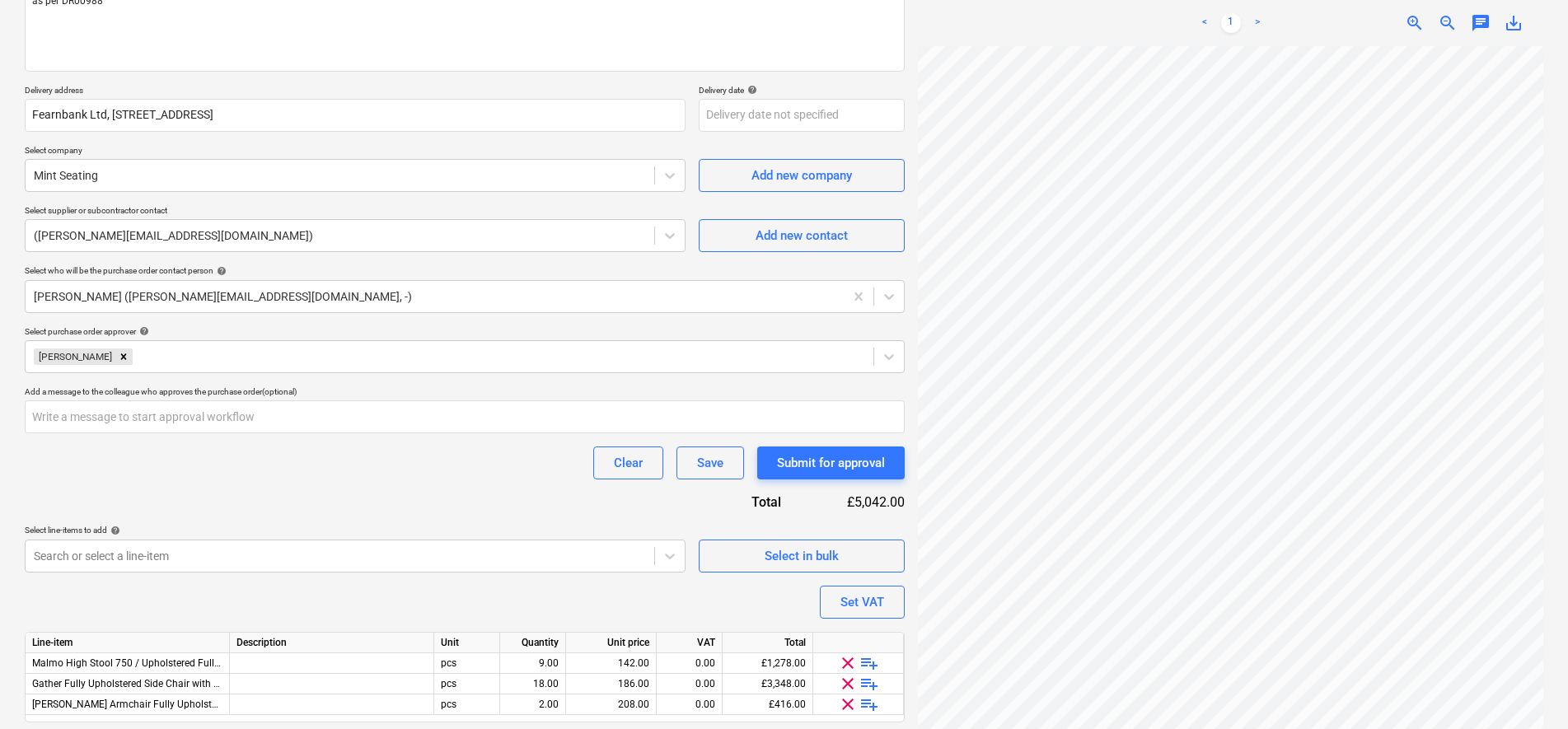
scroll to position [276, 0]
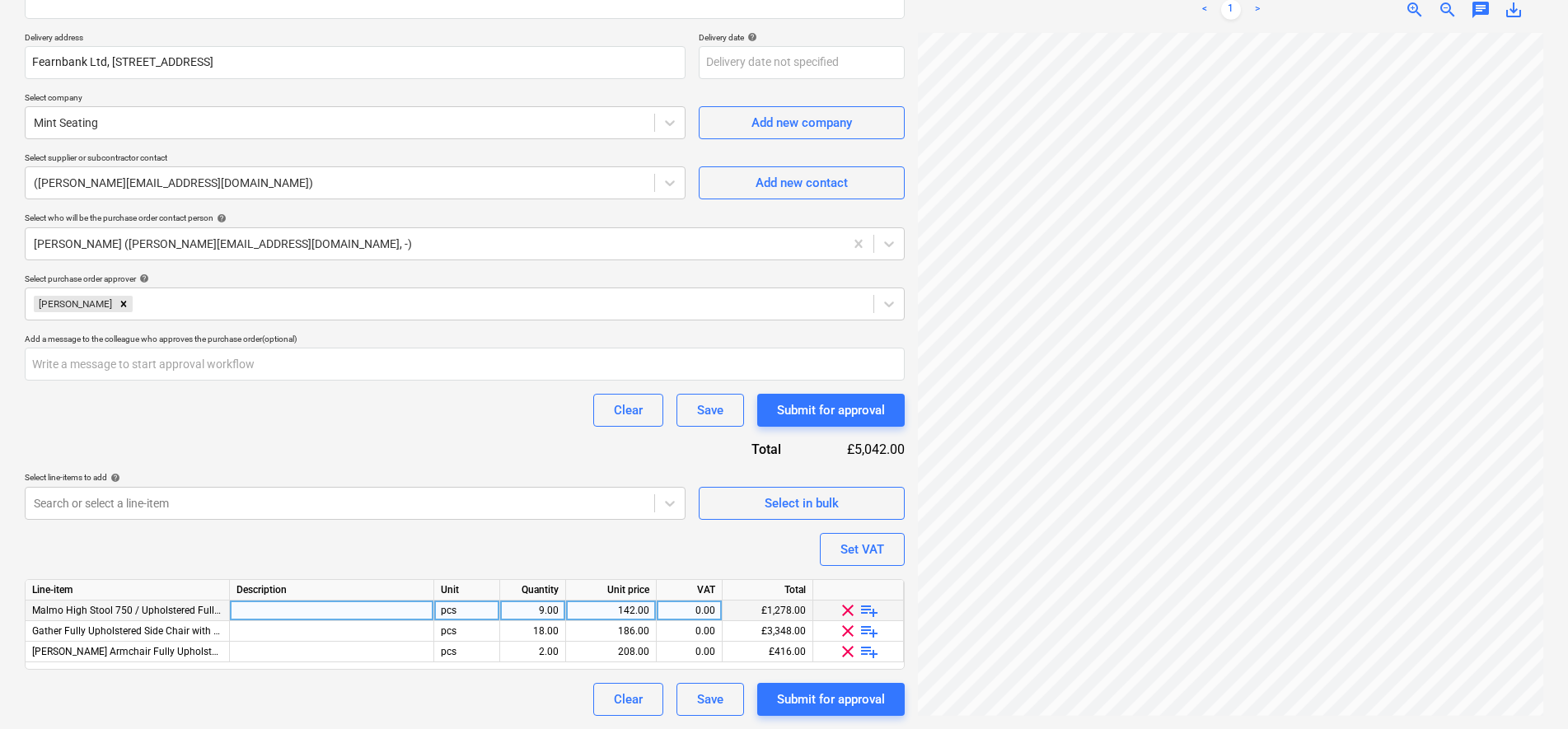
click at [276, 610] on div at bounding box center [332, 611] width 205 height 21
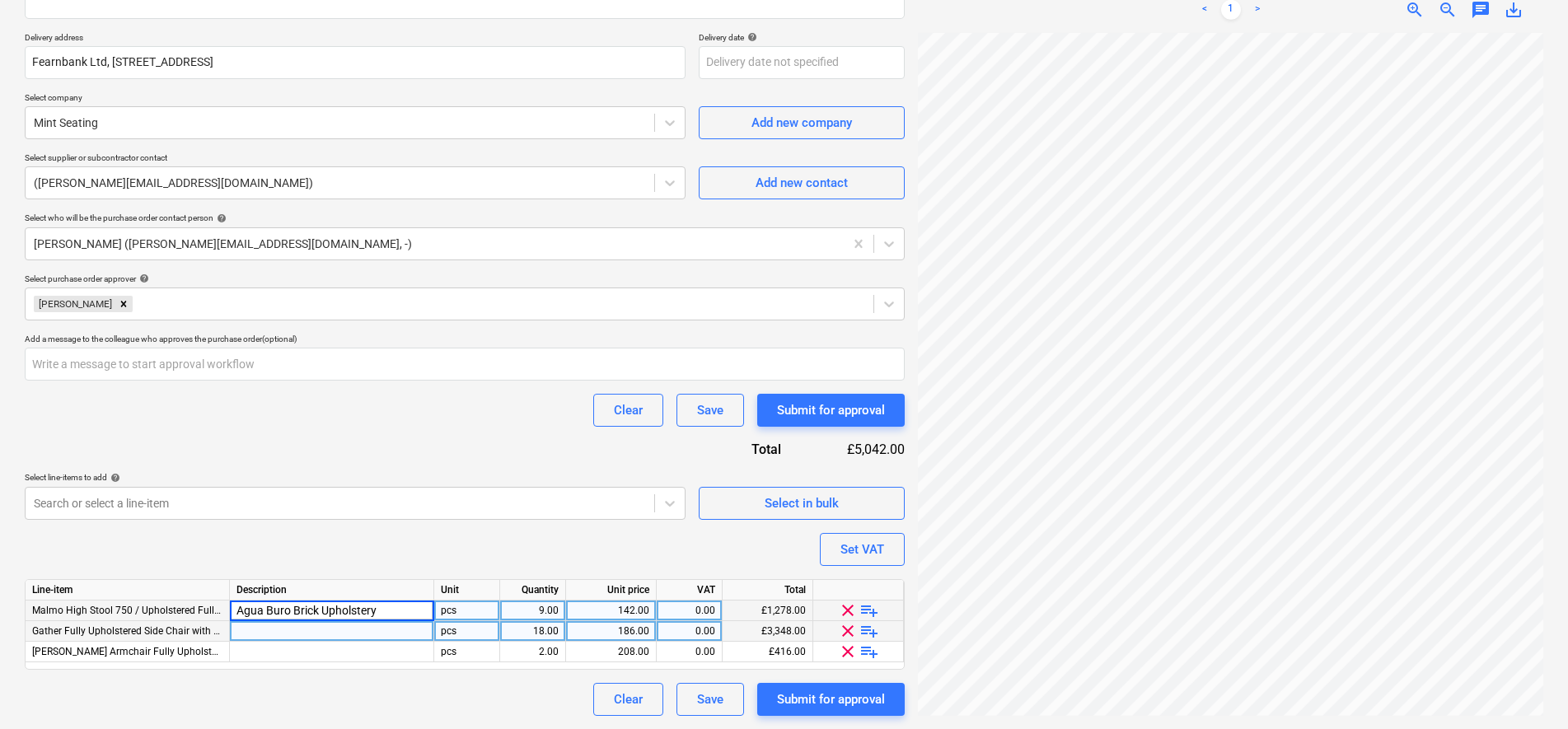
type input "Agua Buro Brick Upholstery"
type textarea "x"
click at [264, 621] on div at bounding box center [332, 632] width 205 height 21
type input "6no InLoom Bondai 1008 / 6no InLoom Bondai 7021 / 6no InLoom Bondai 4037 Uphols…"
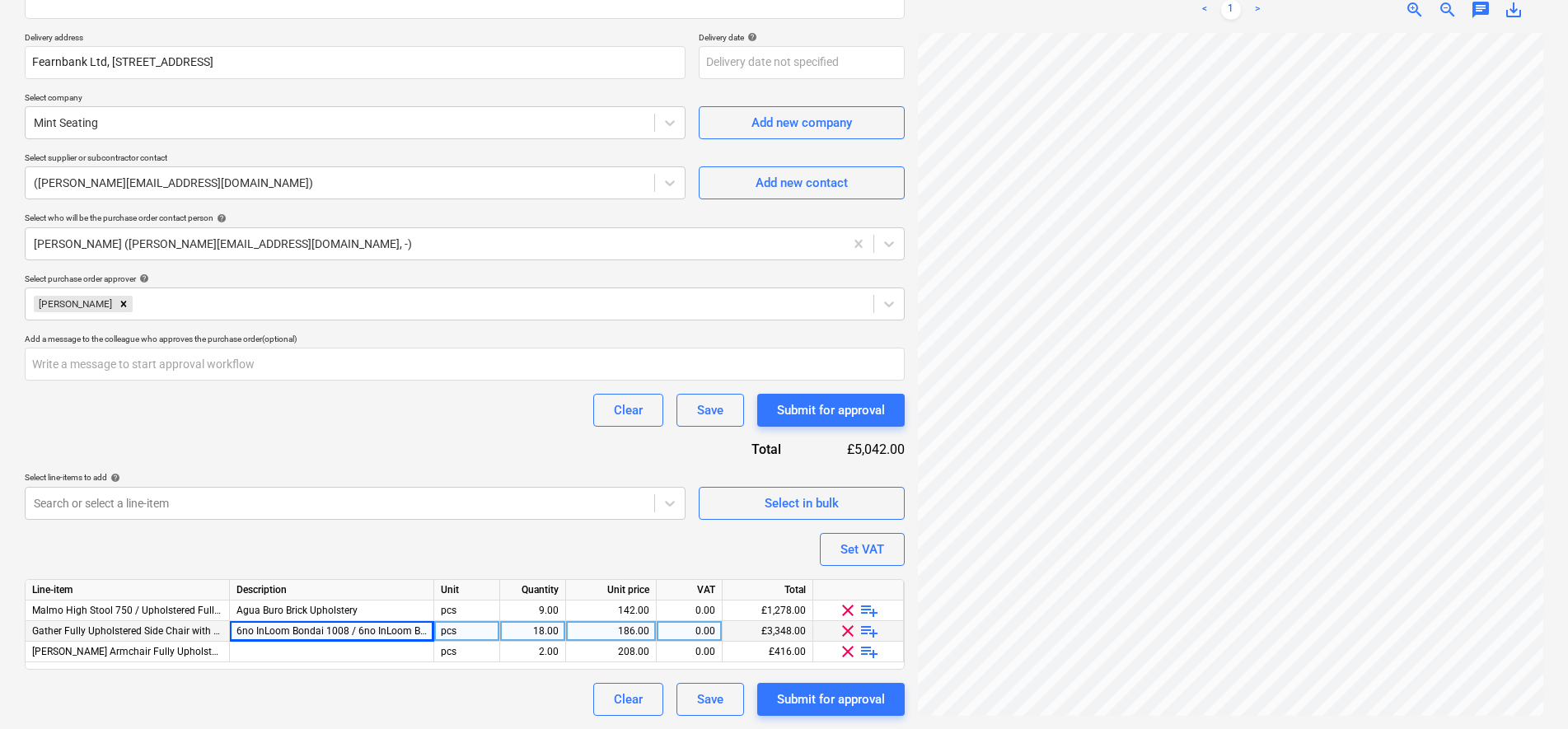
type textarea "x"
click at [415, 628] on div "6no InLoom Bondai 1008 / 6no InLoom Bondai 7021 / 6no InLoom Bondai 4037 Uphols…" at bounding box center [332, 632] width 205 height 21
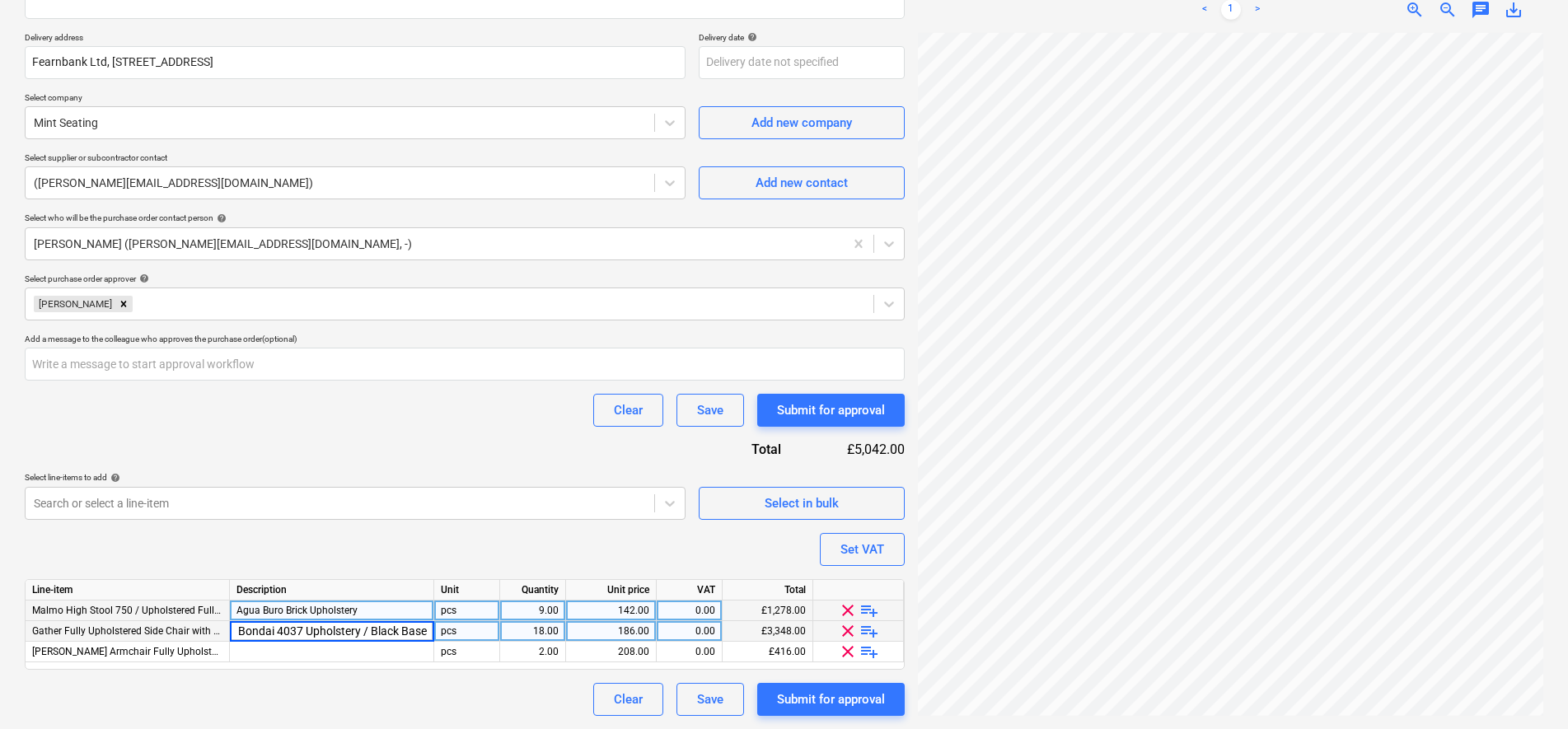
type input "6no InLoom Bondai 1008 / 6no InLoom Bondai 7021 / 6no InLoom Bondai 4037 Uphols…"
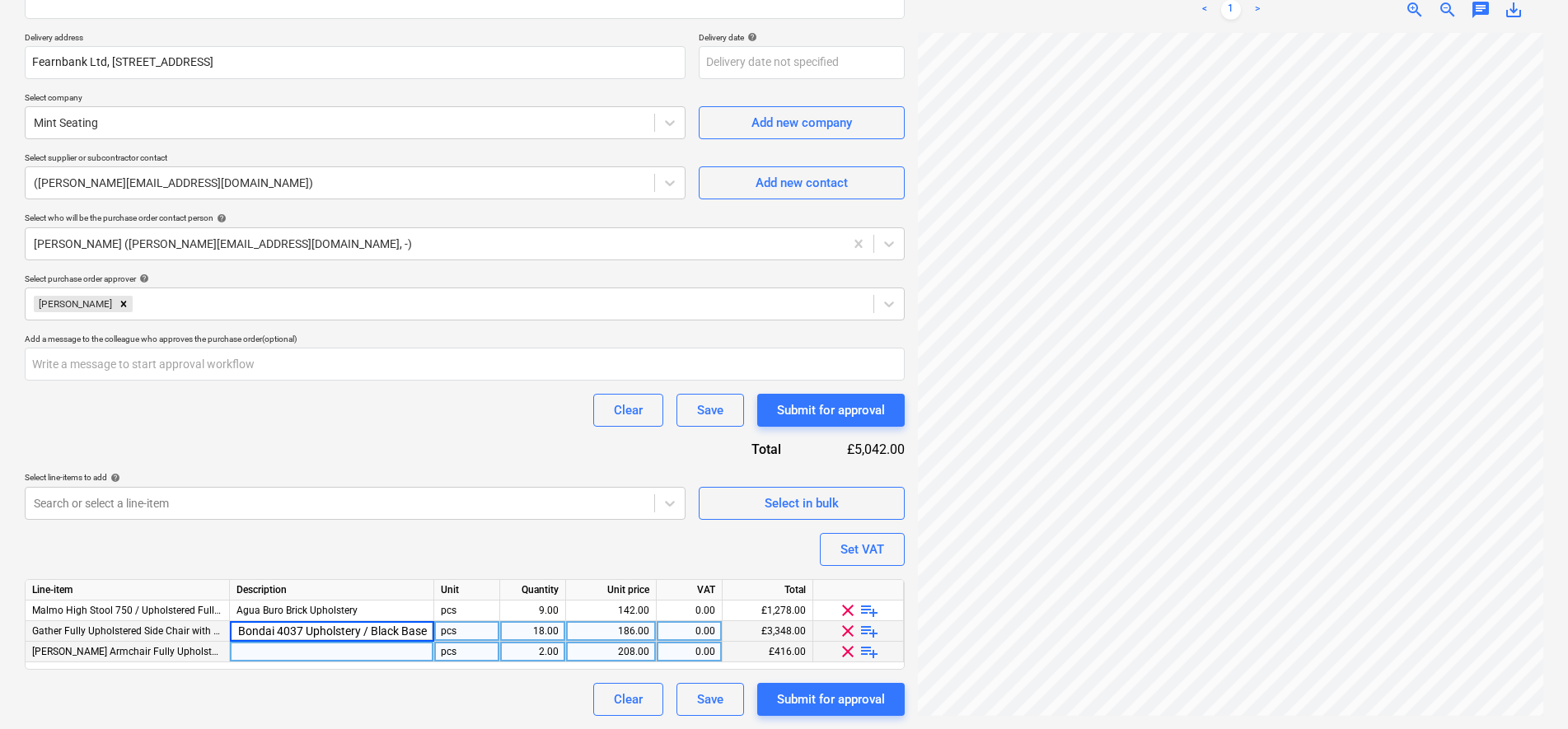
type textarea "x"
click at [373, 652] on div at bounding box center [332, 653] width 205 height 21
type input "Agua Buro Olive Upholstery"
type textarea "x"
click at [708, 634] on div "0.00" at bounding box center [688, 632] width 52 height 21
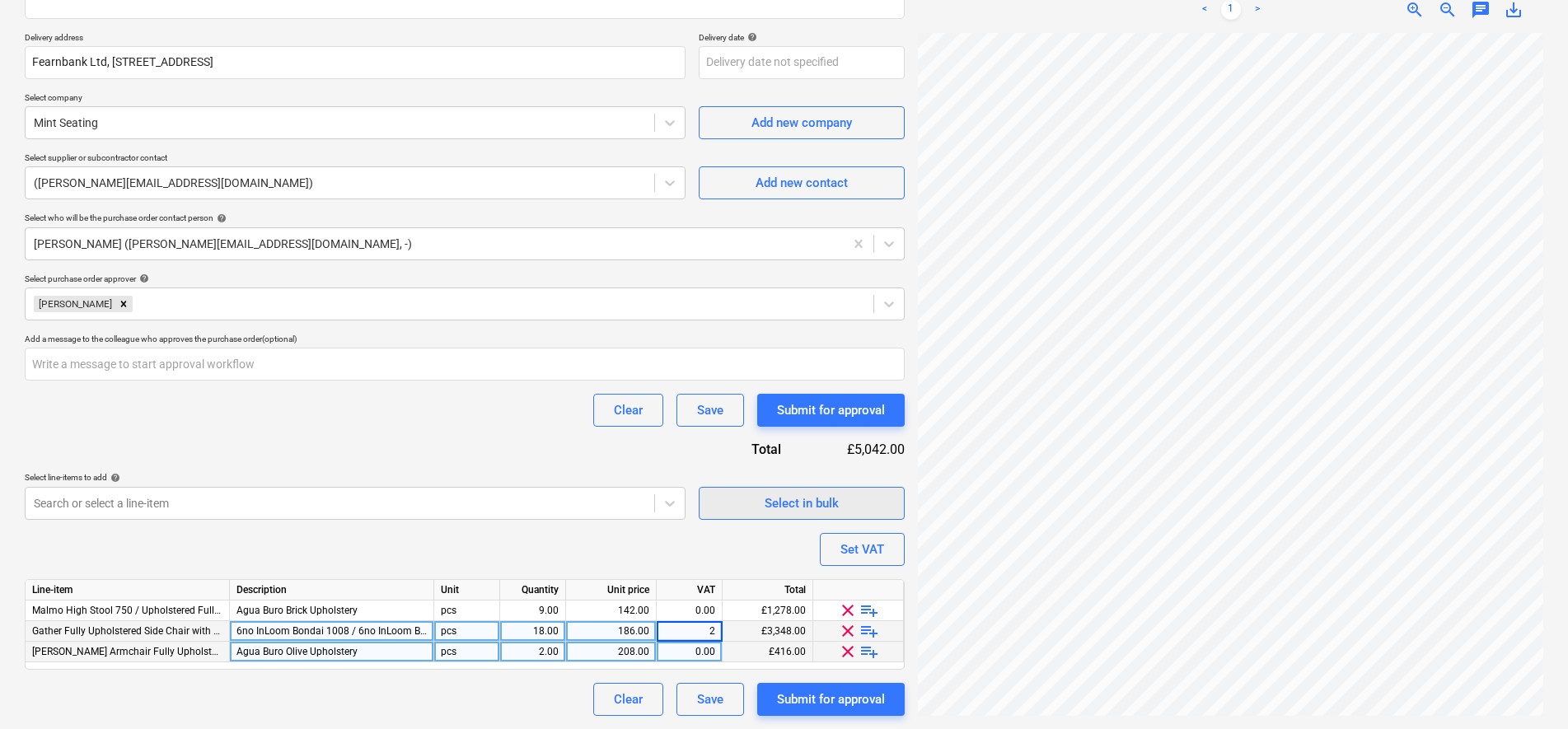
type input "20"
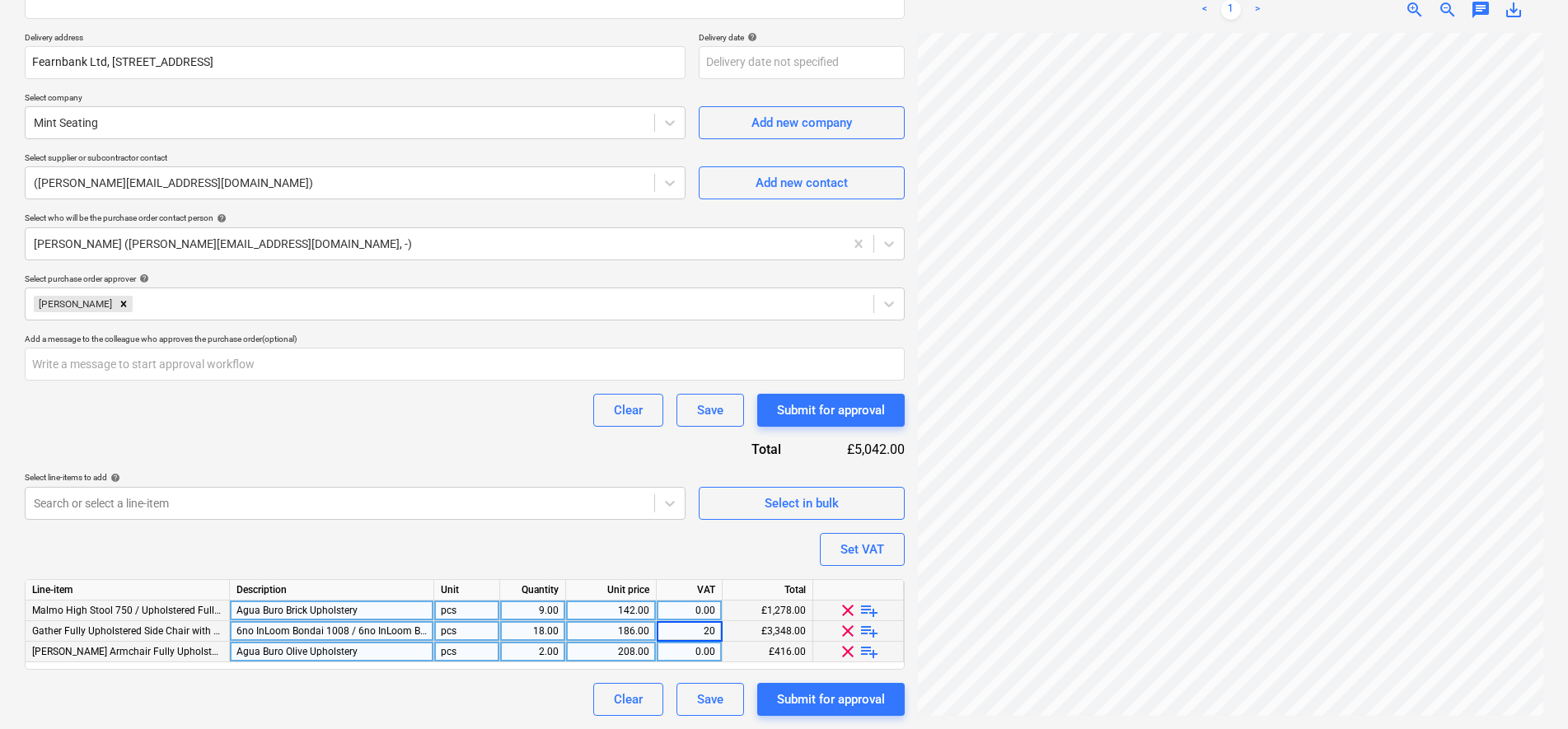
type textarea "x"
click at [704, 613] on div "Purchase order name help Purchase order Purchase order reference number help PR…" at bounding box center [464, 288] width 880 height 857
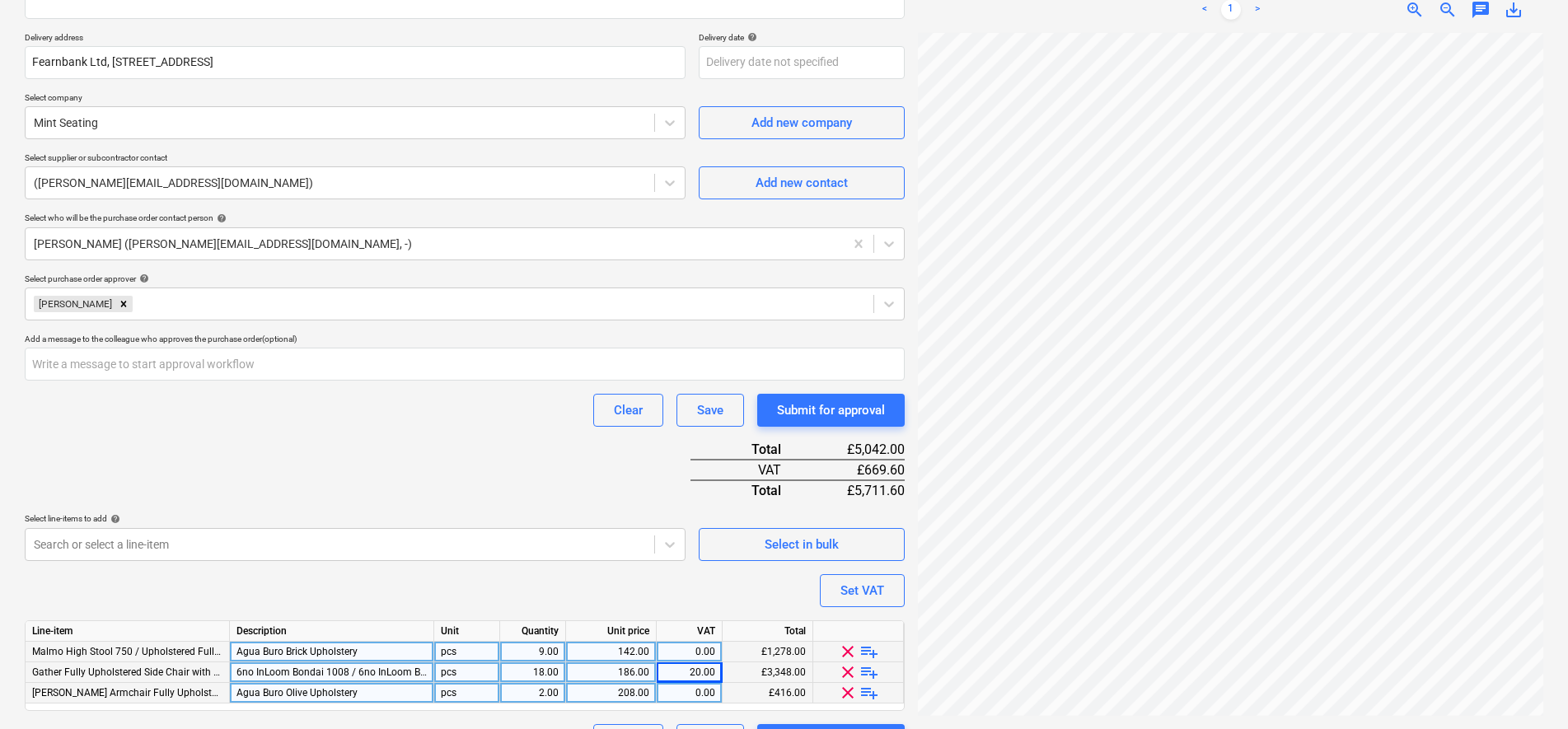
click at [707, 653] on div "0.00" at bounding box center [688, 653] width 52 height 21
type input "20"
type textarea "x"
click at [580, 584] on div "Purchase order name help Purchase order Purchase order reference number help PR…" at bounding box center [464, 308] width 880 height 898
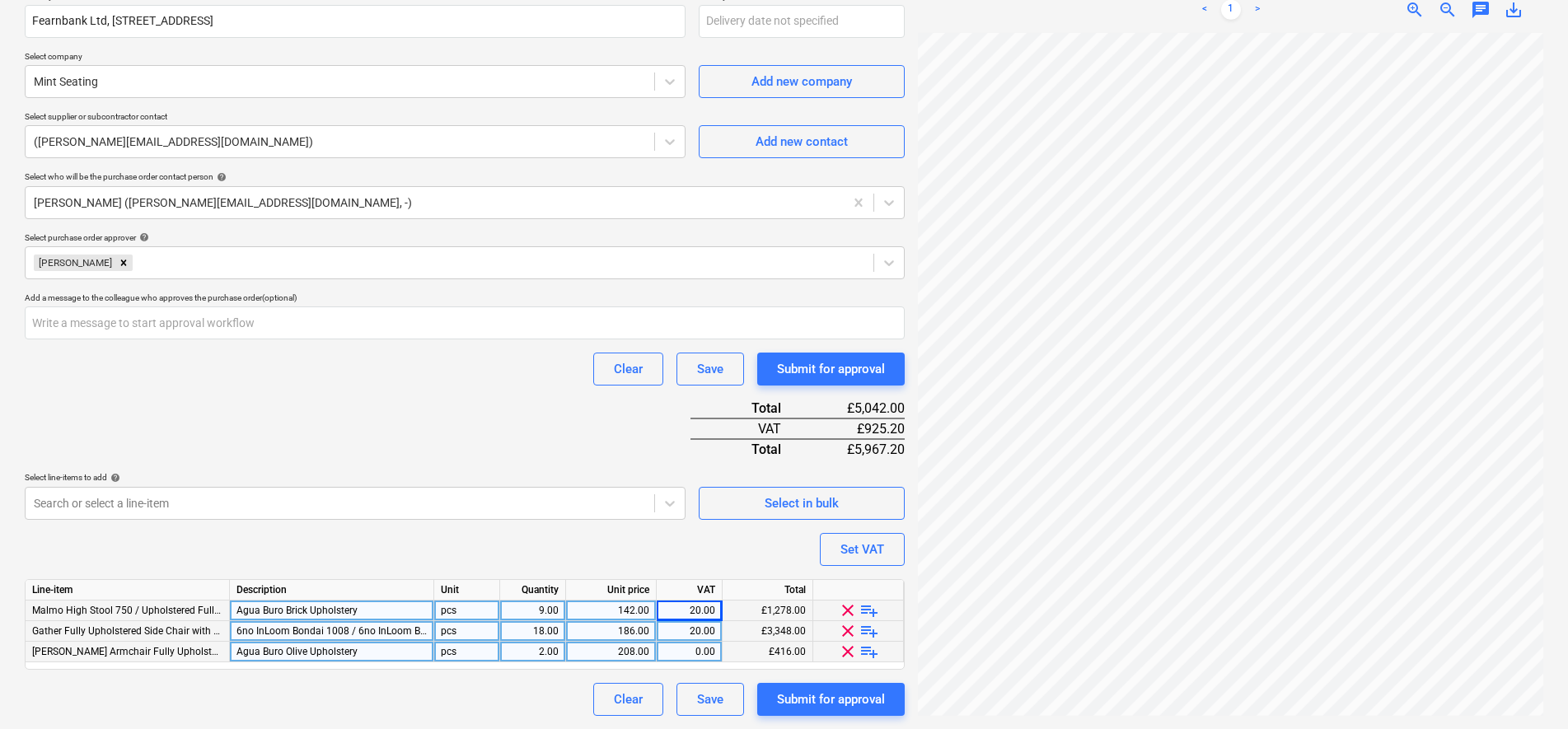
click at [691, 655] on div "0.00" at bounding box center [688, 653] width 52 height 21
type input "20"
click at [873, 704] on div "Submit for approval" at bounding box center [831, 699] width 107 height 22
type textarea "x"
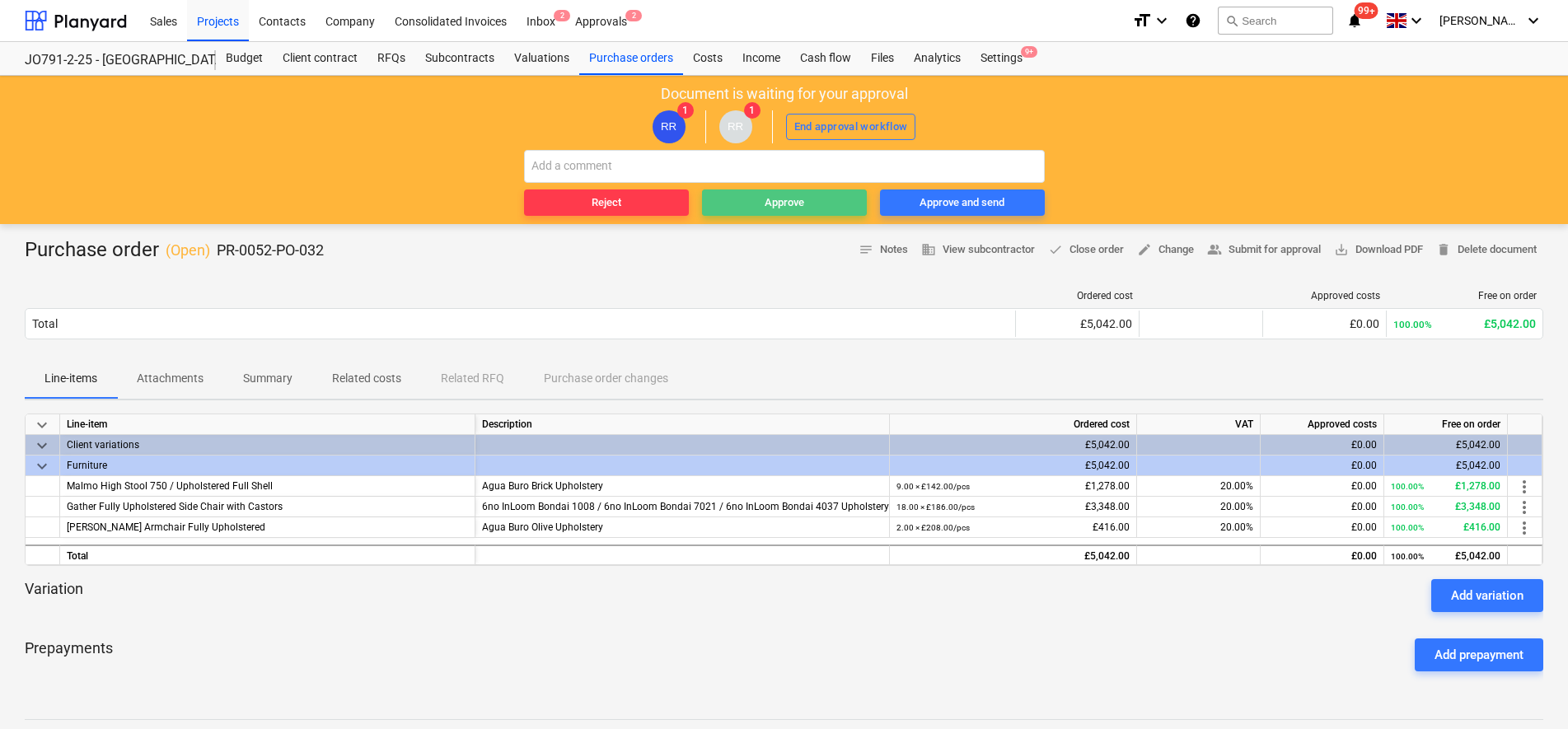
click at [829, 206] on span "Approve" at bounding box center [784, 203] width 152 height 19
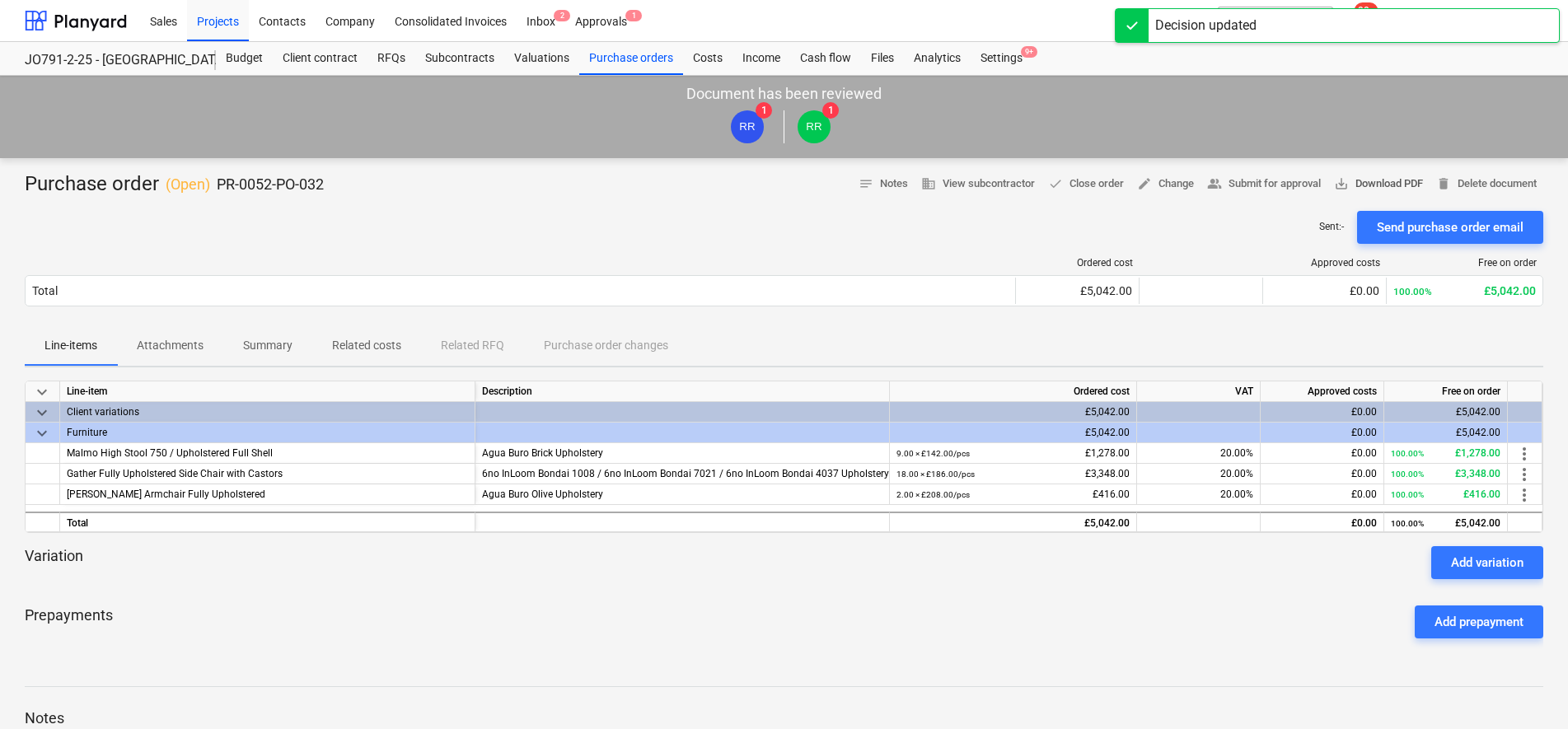
click at [1382, 181] on span "save_alt Download PDF" at bounding box center [1378, 184] width 89 height 19
